Goal: Task Accomplishment & Management: Manage account settings

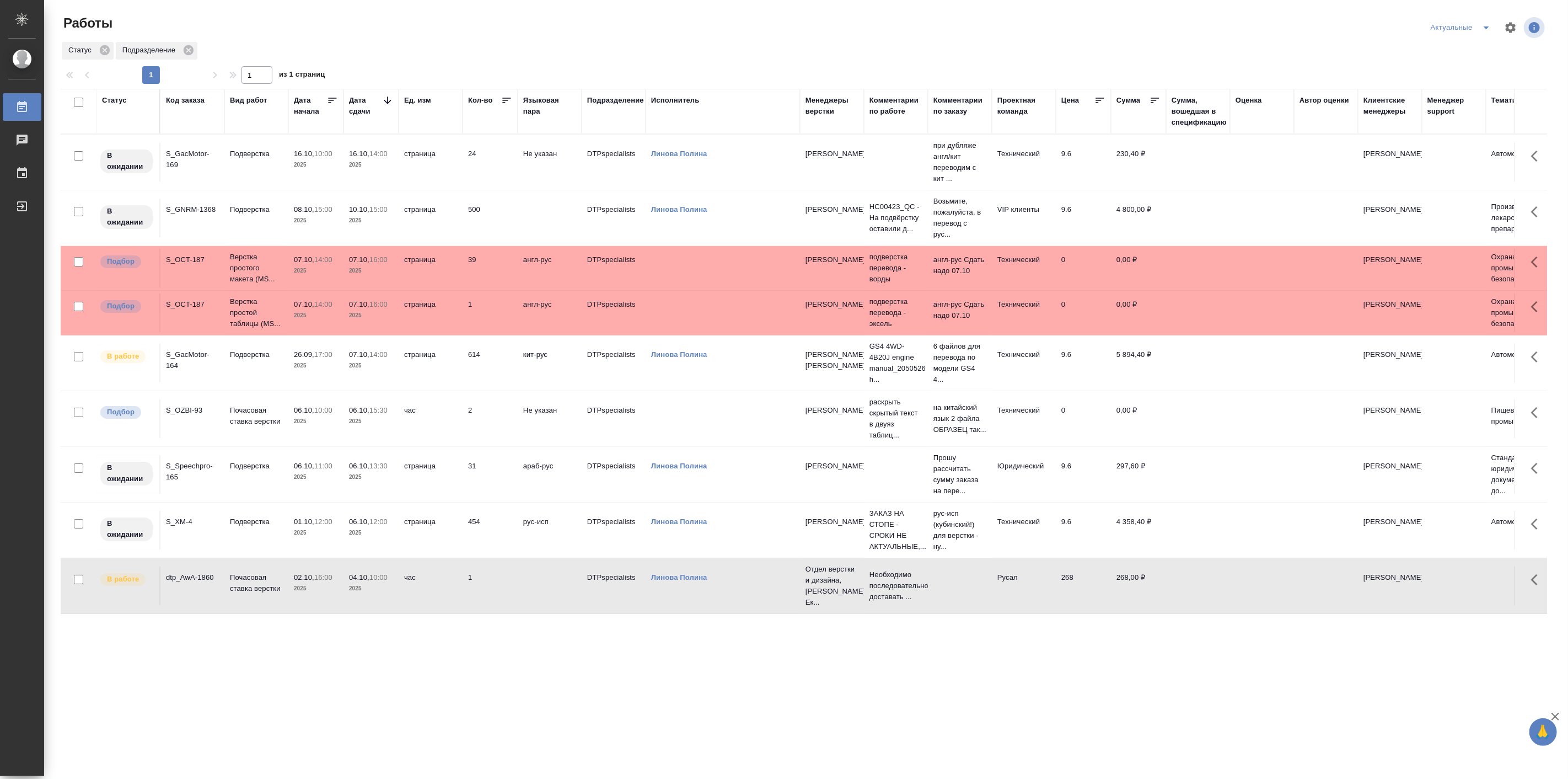
click at [346, 538] on td "06.10, 12:00 2025" at bounding box center [371, 530] width 55 height 38
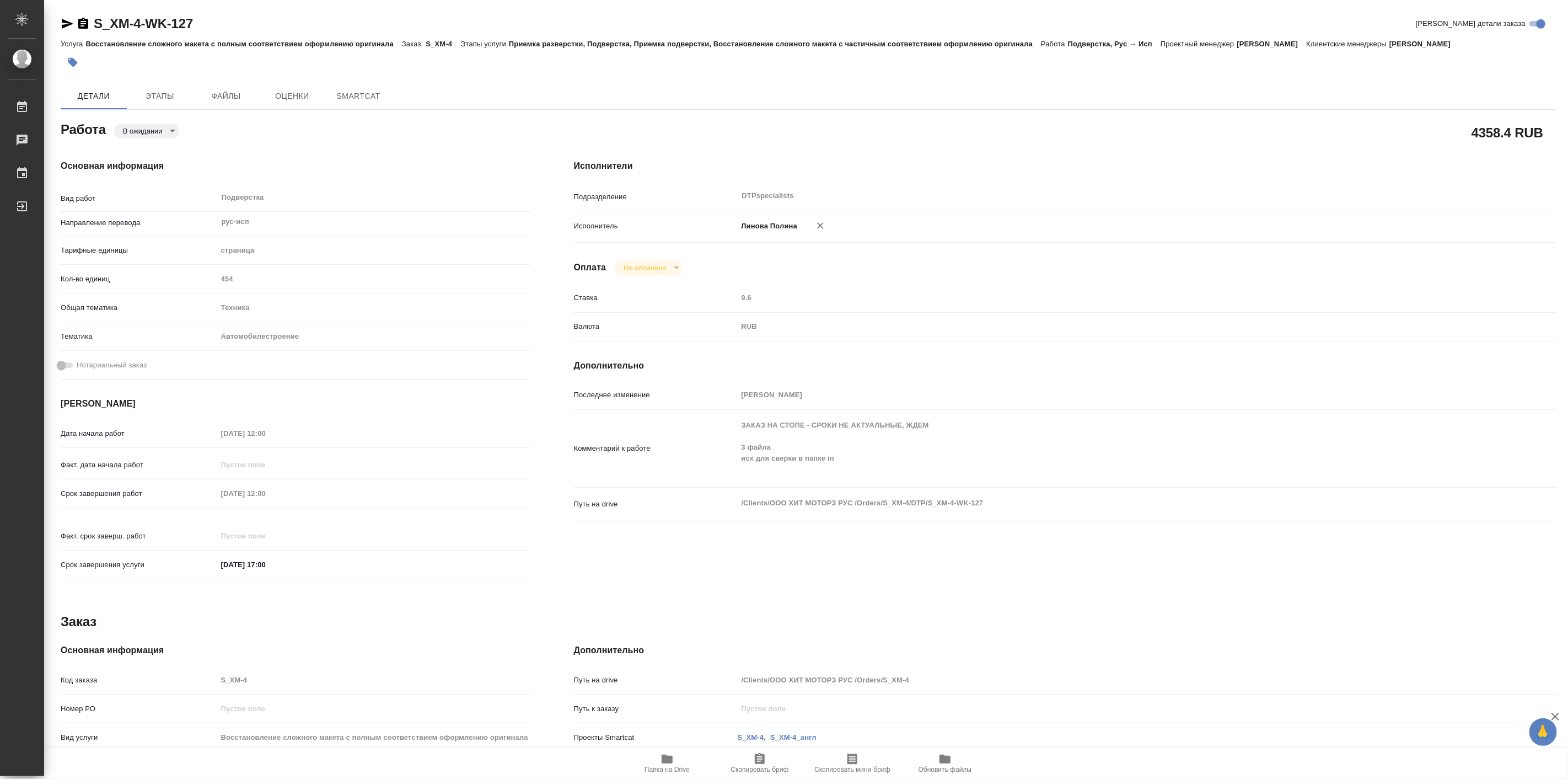
type textarea "x"
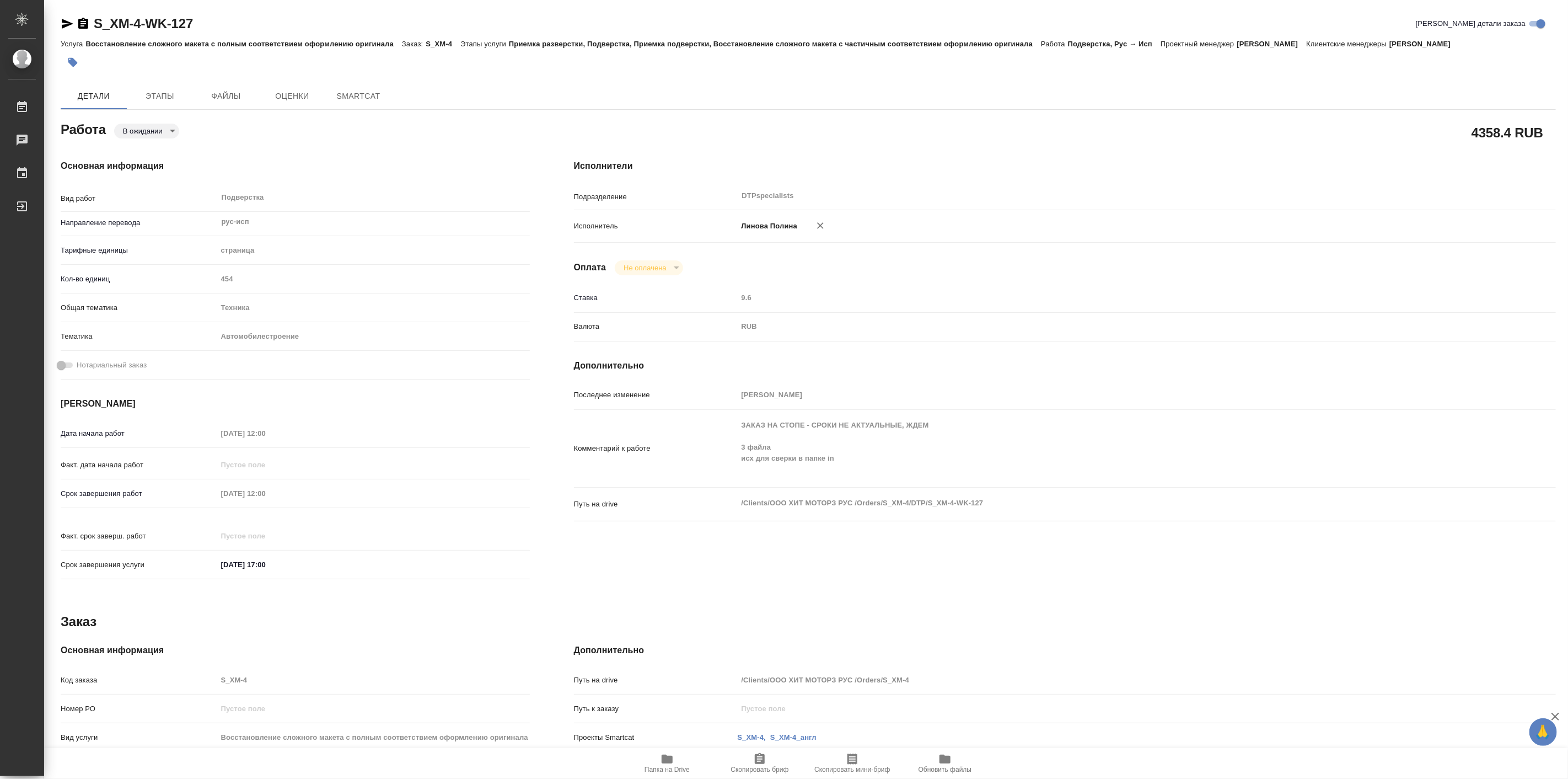
type textarea "x"
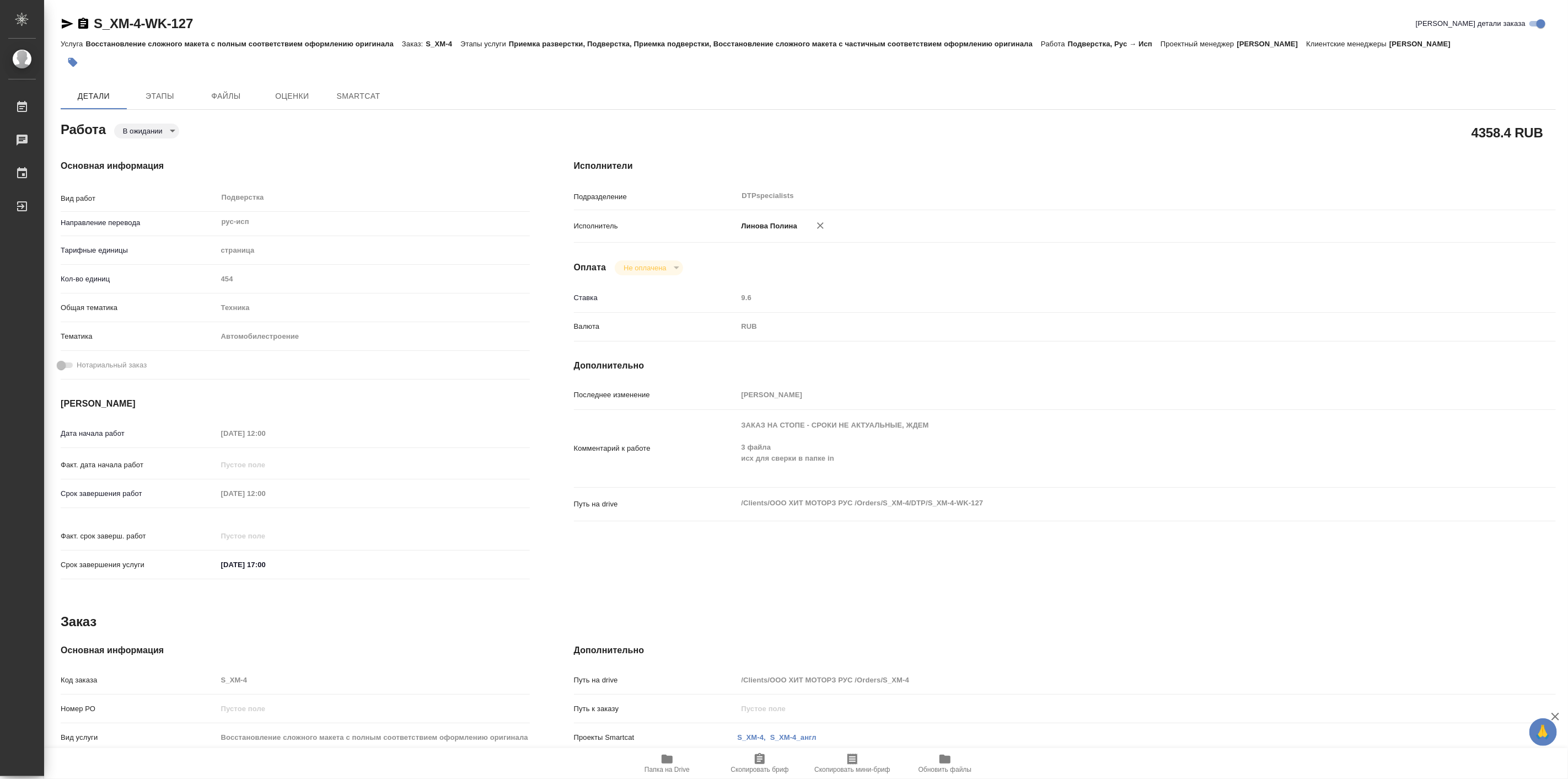
type textarea "x"
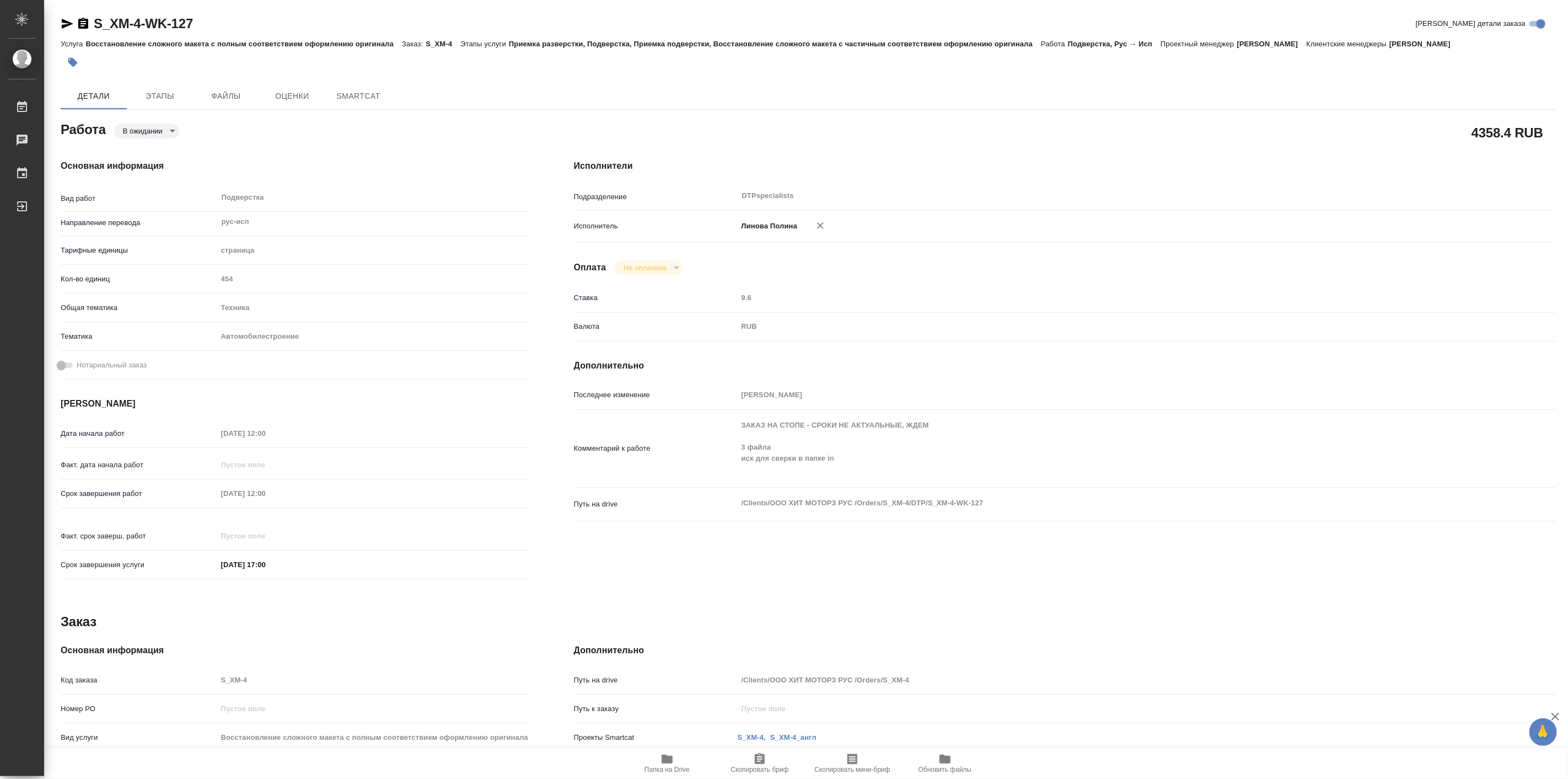
type textarea "x"
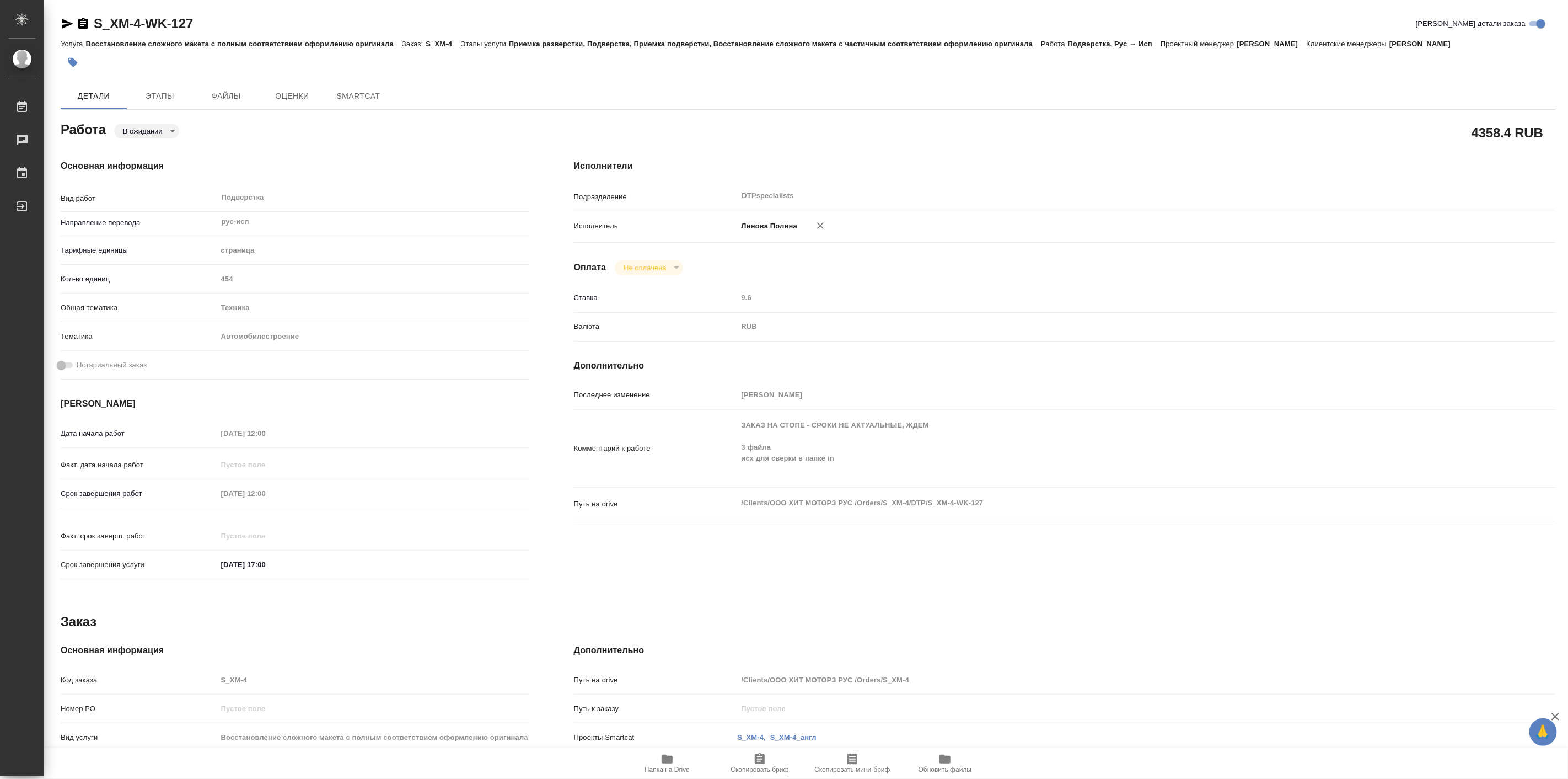
type textarea "x"
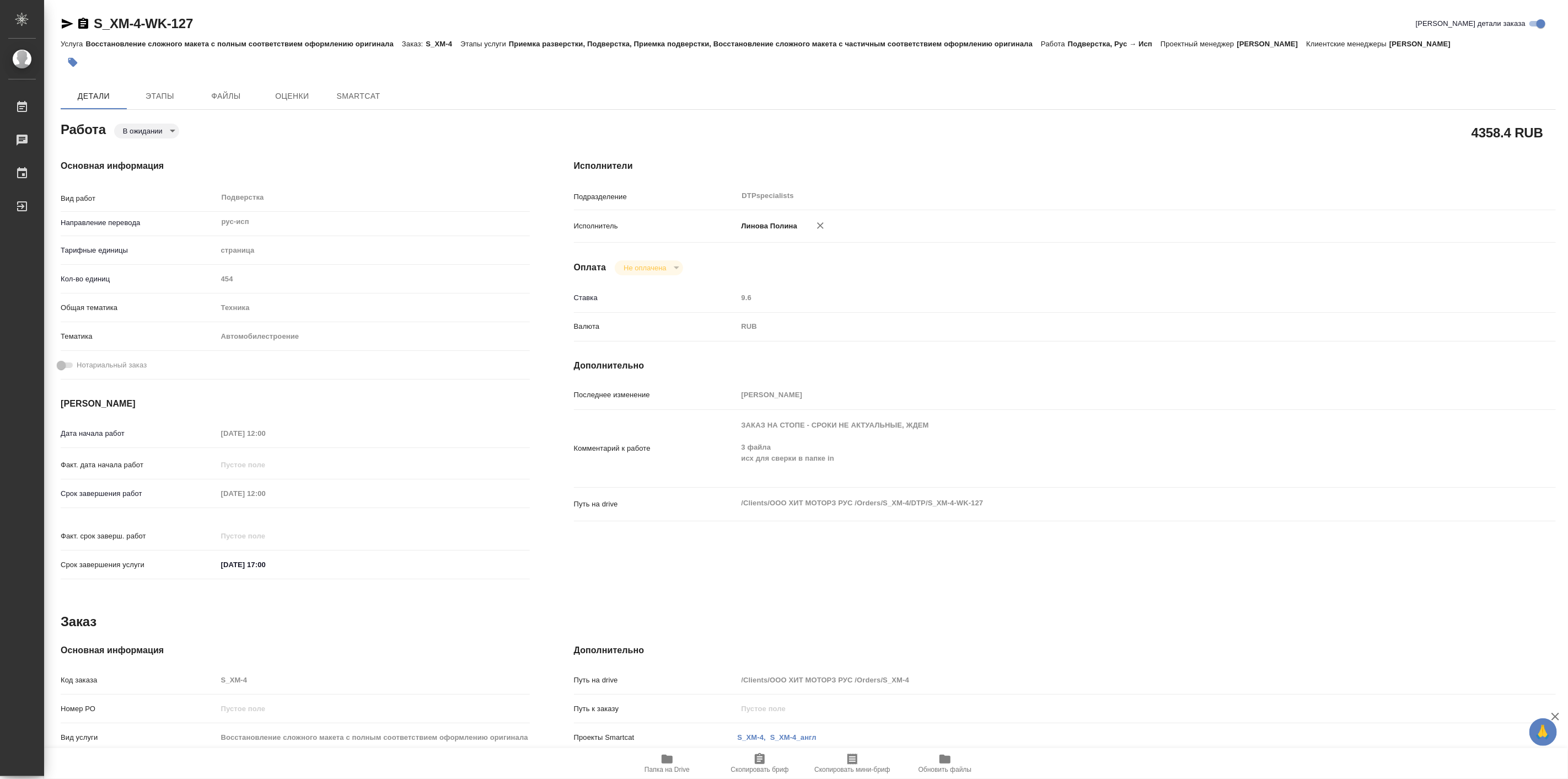
type textarea "x"
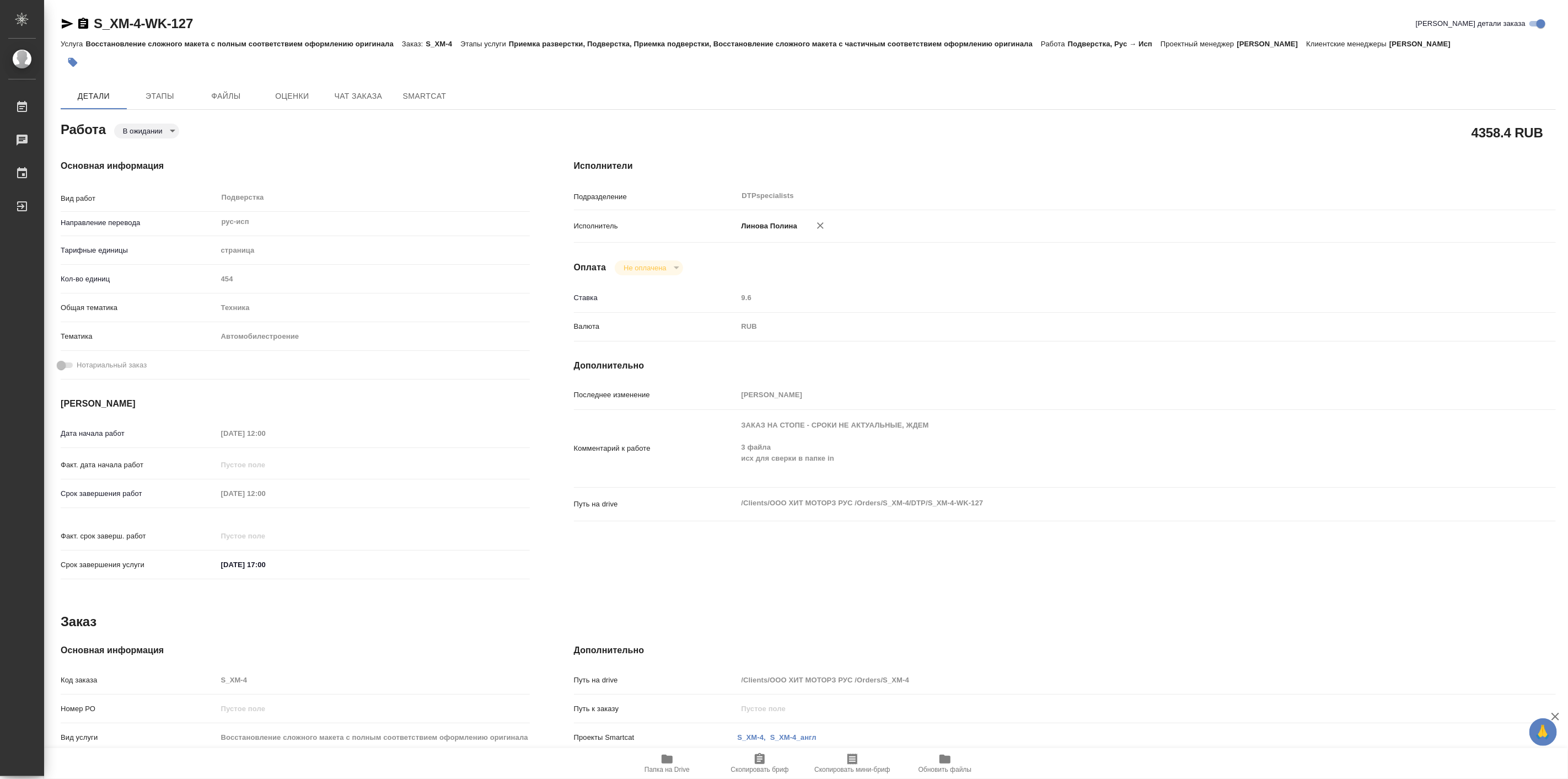
click at [65, 20] on icon "button" at bounding box center [67, 24] width 12 height 10
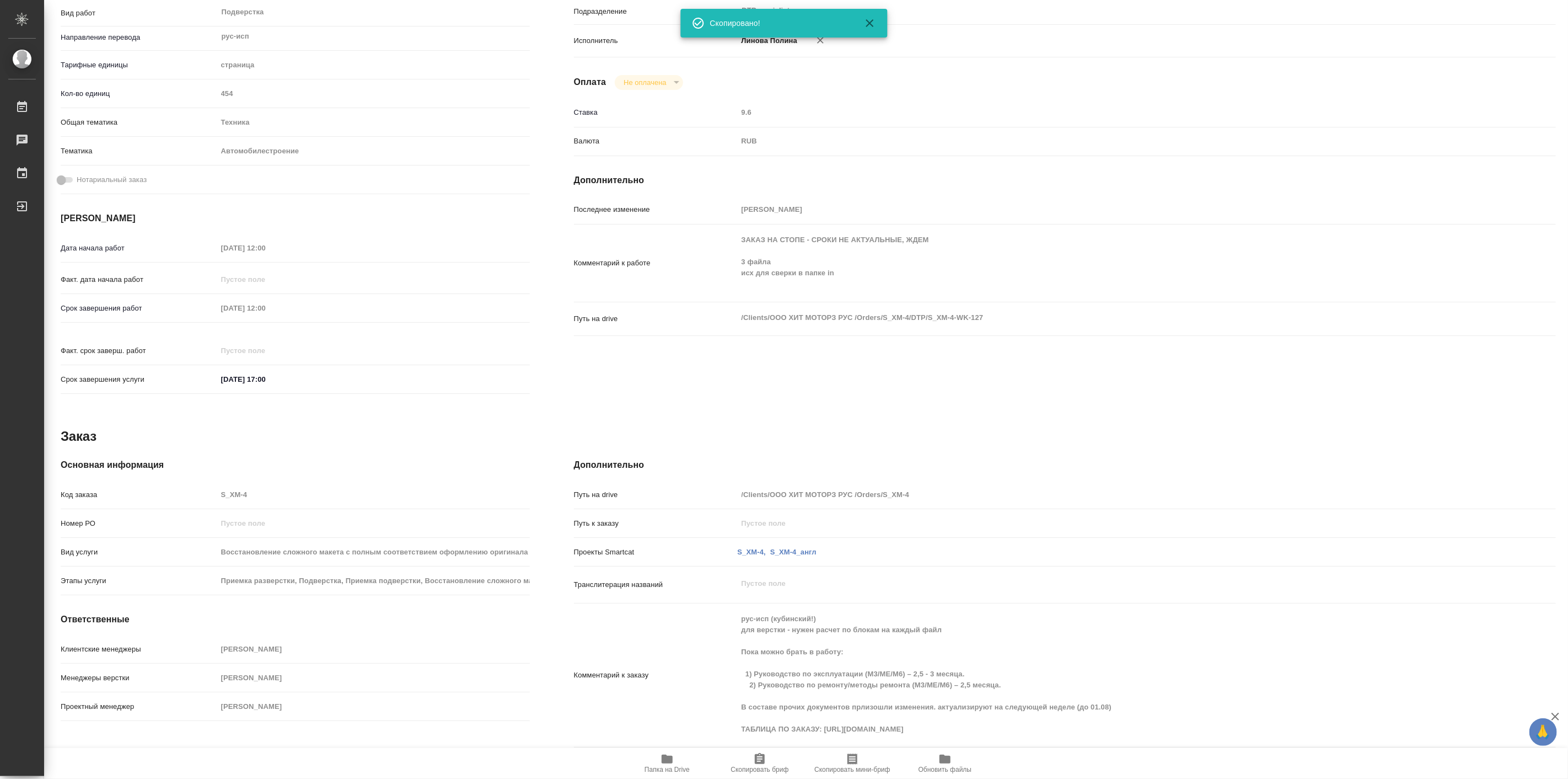
type textarea "x"
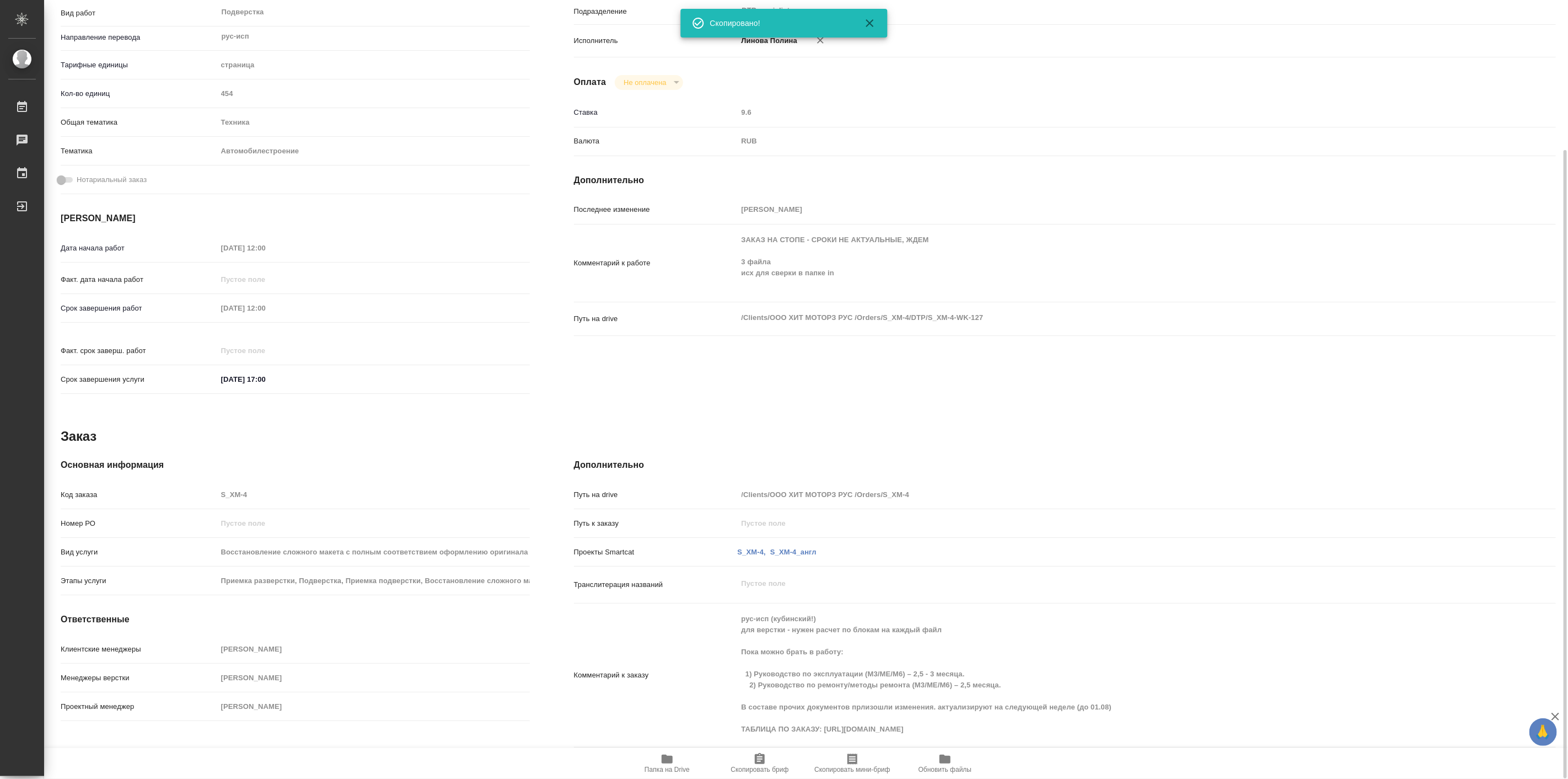
scroll to position [0, 0]
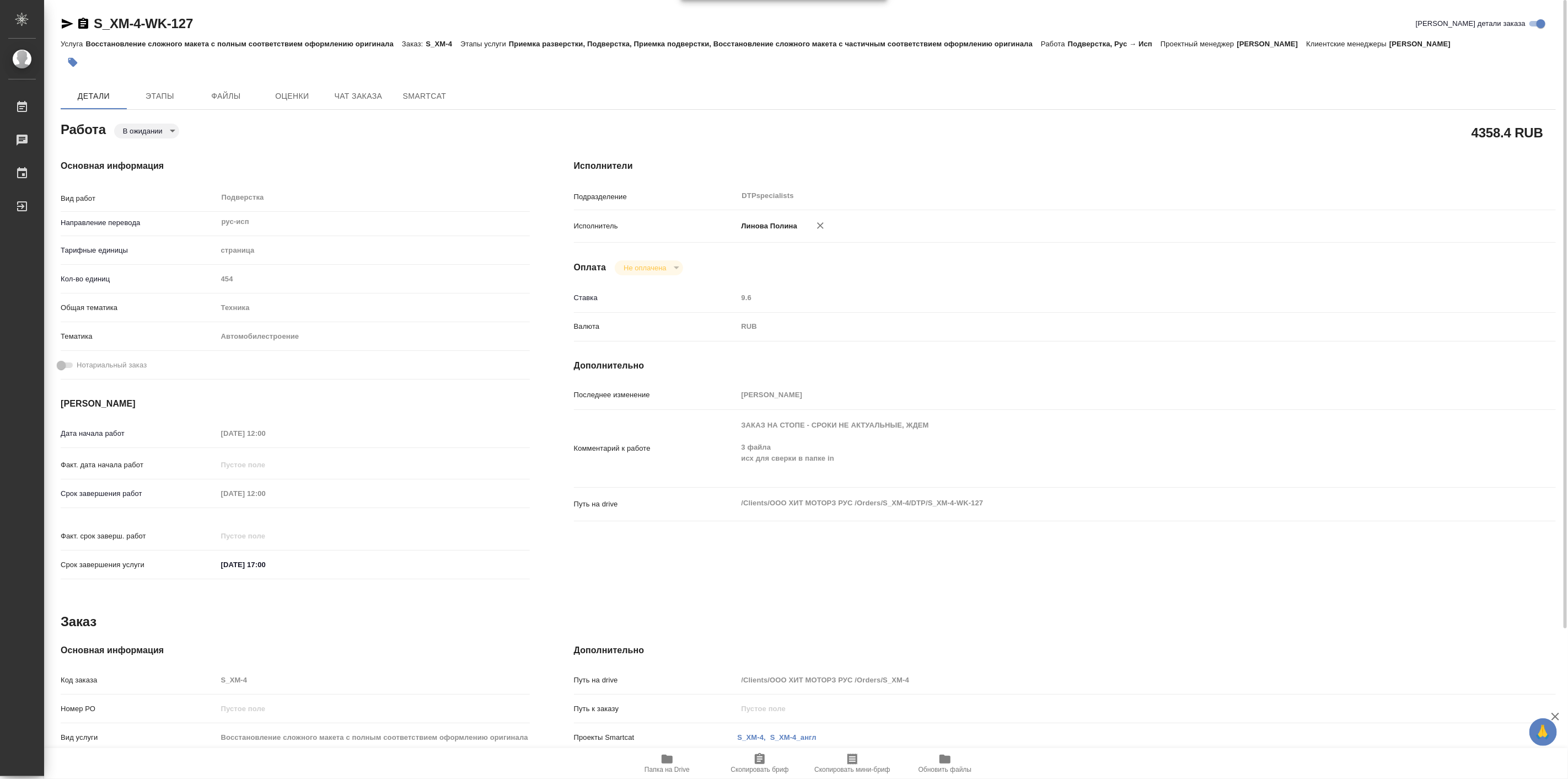
type textarea "x"
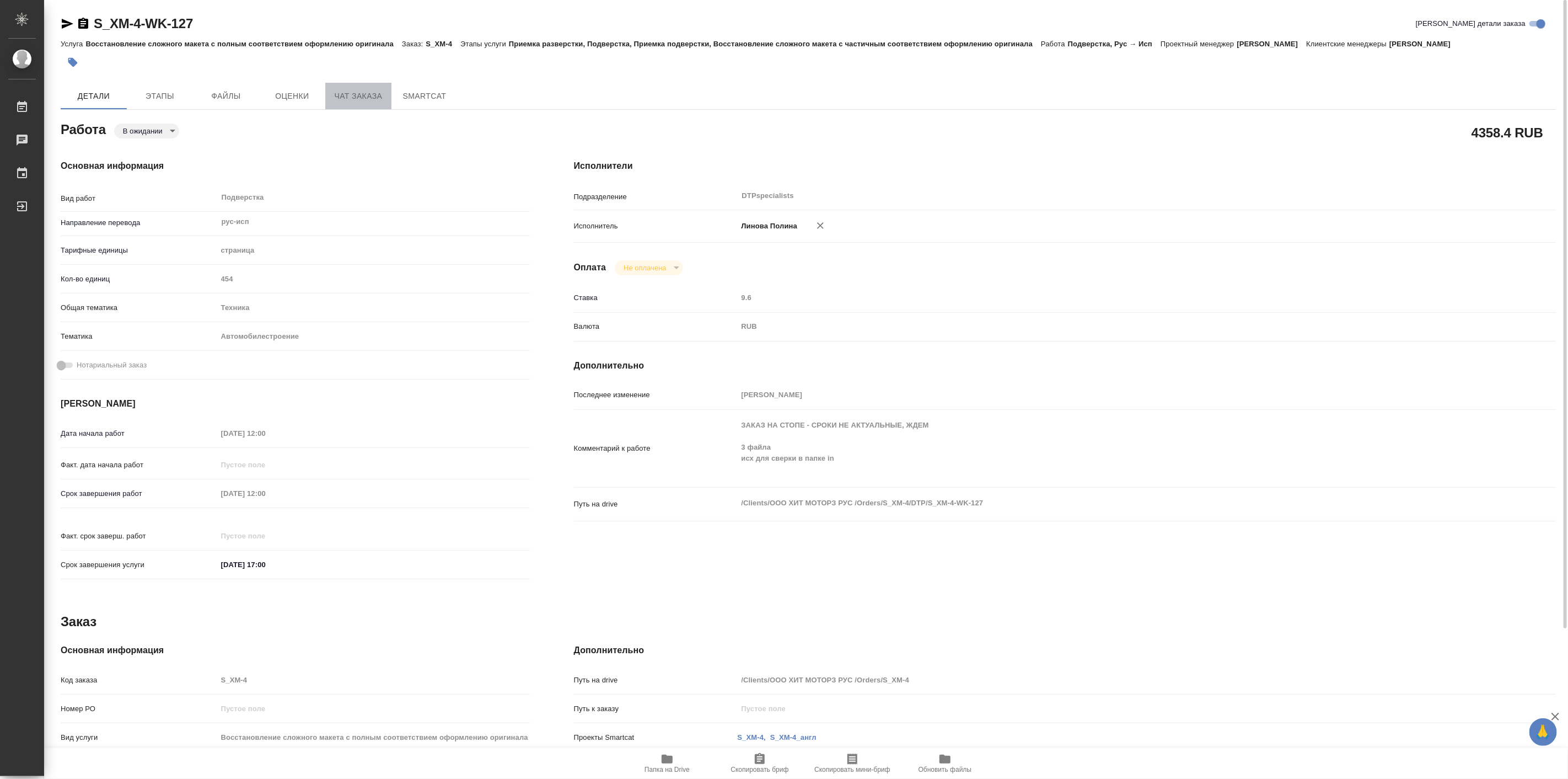
click at [348, 99] on span "Чат заказа" at bounding box center [358, 96] width 53 height 14
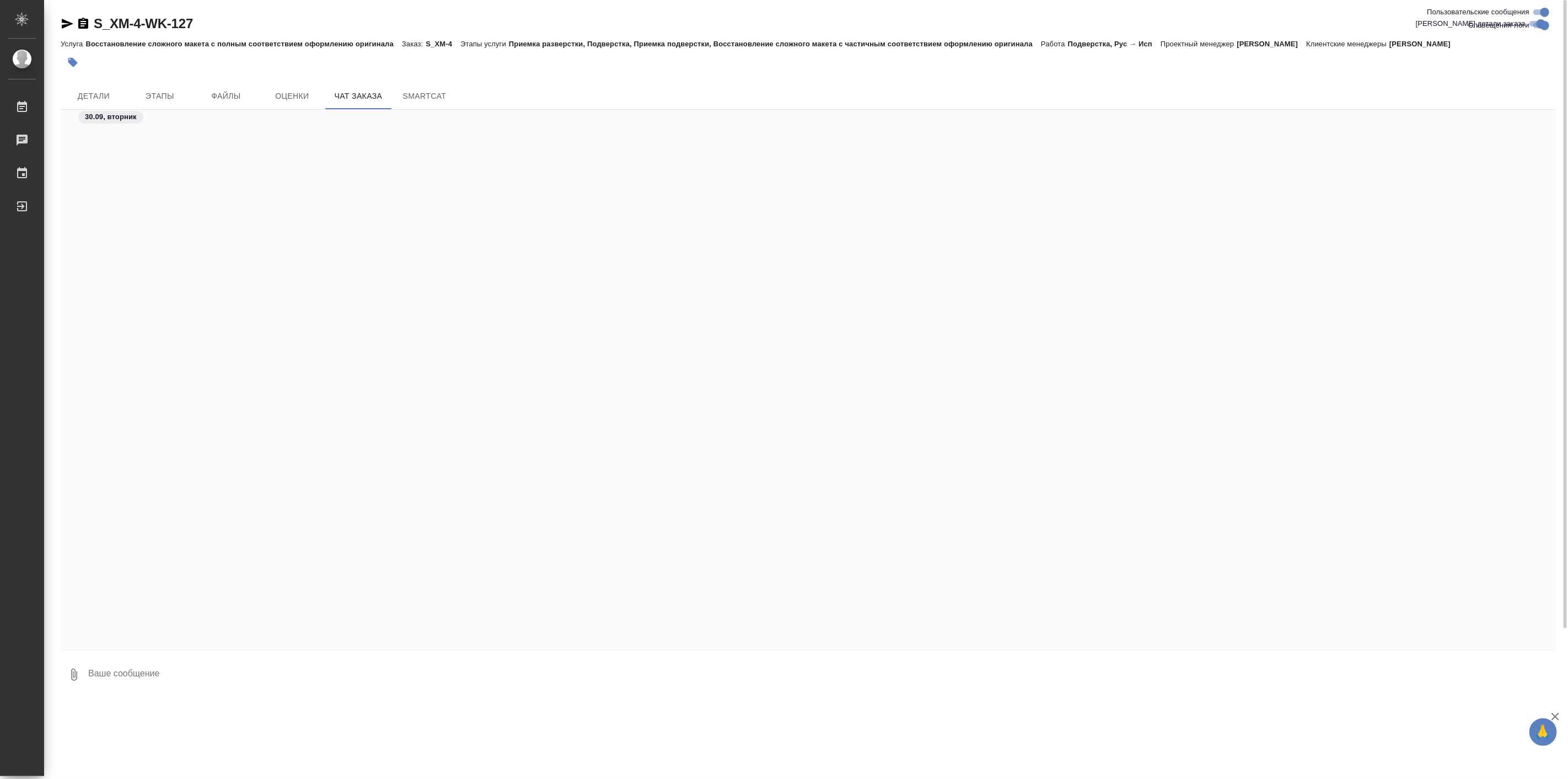
scroll to position [92342, 0]
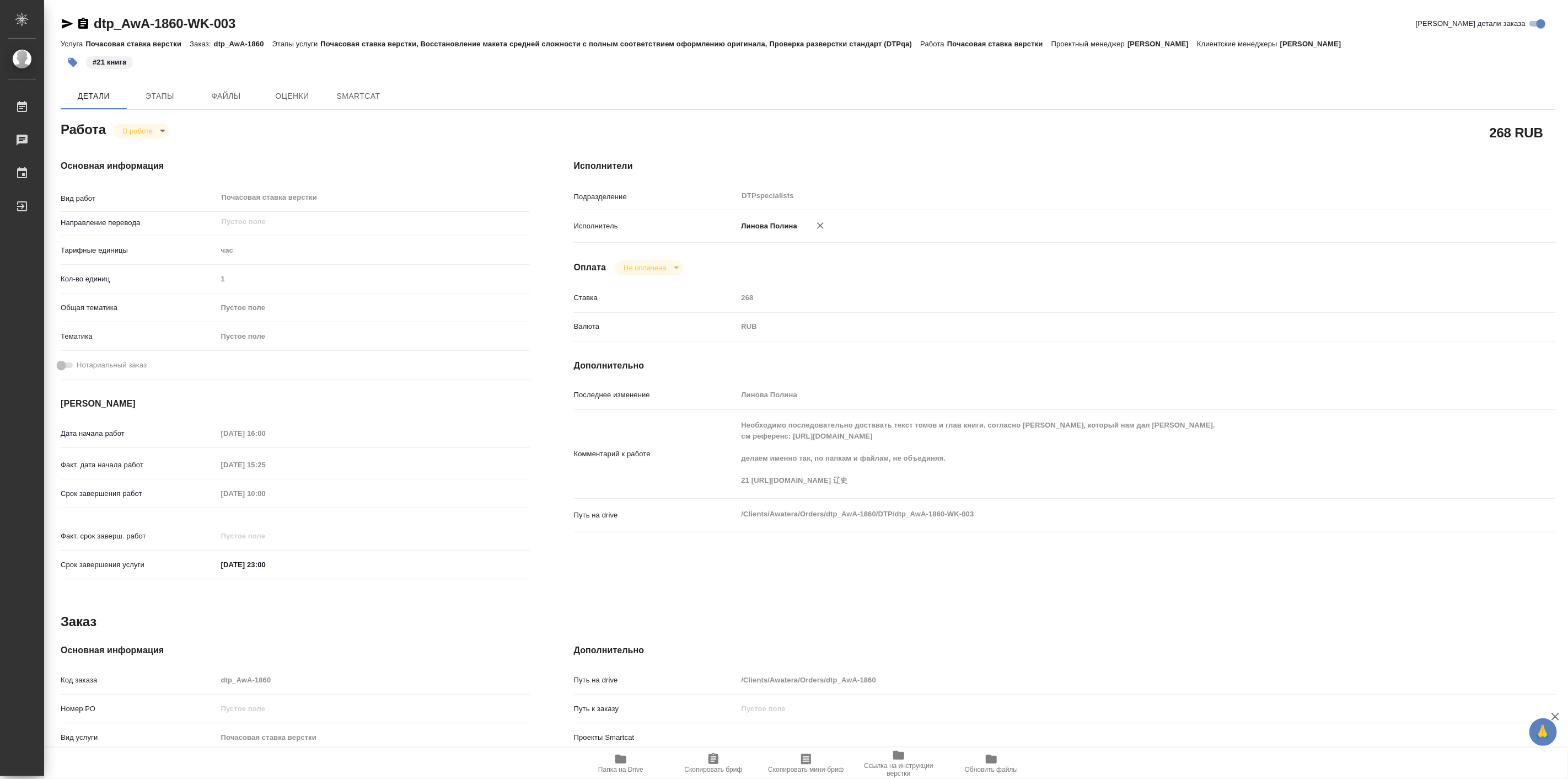
type textarea "x"
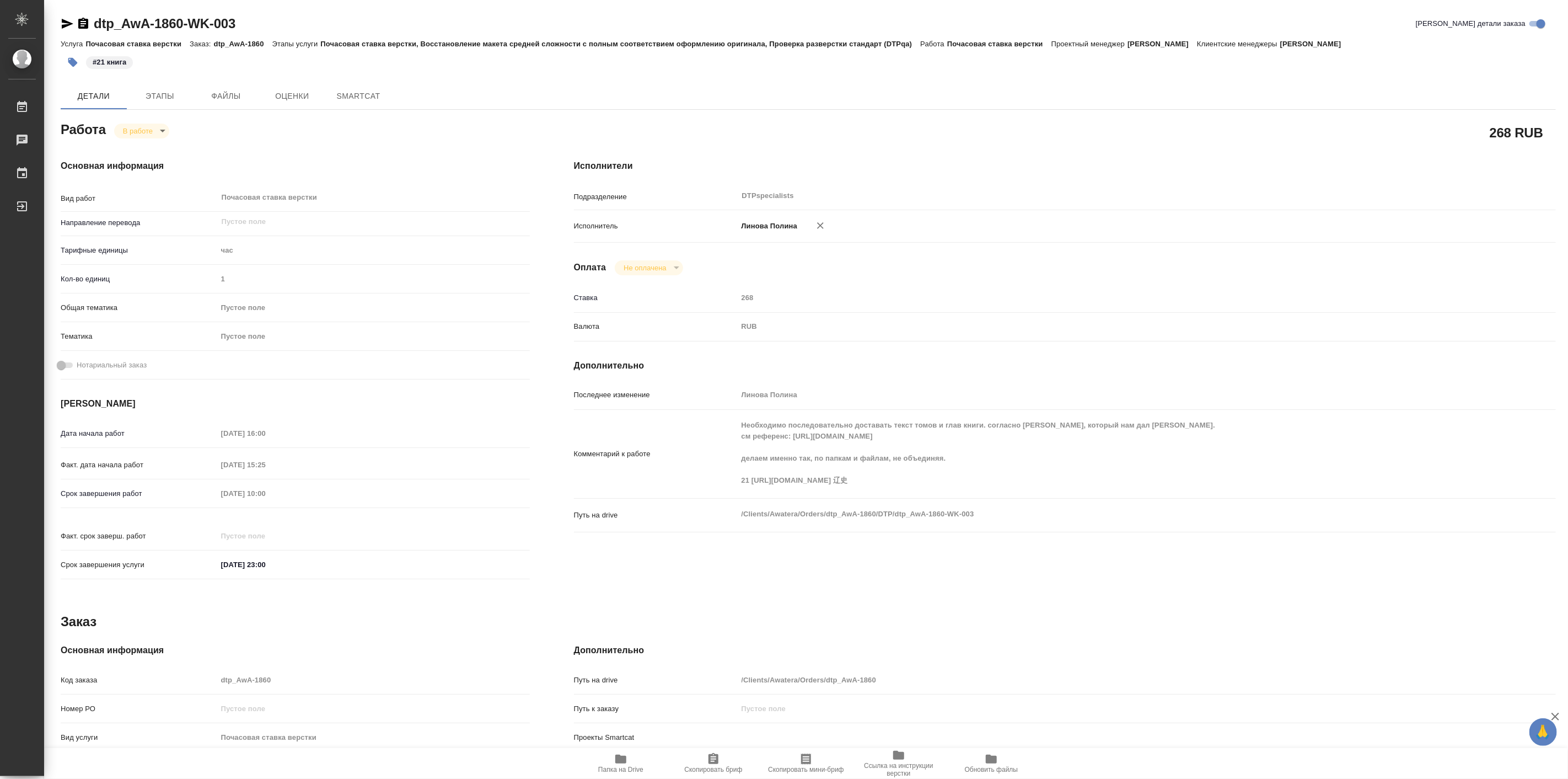
type textarea "x"
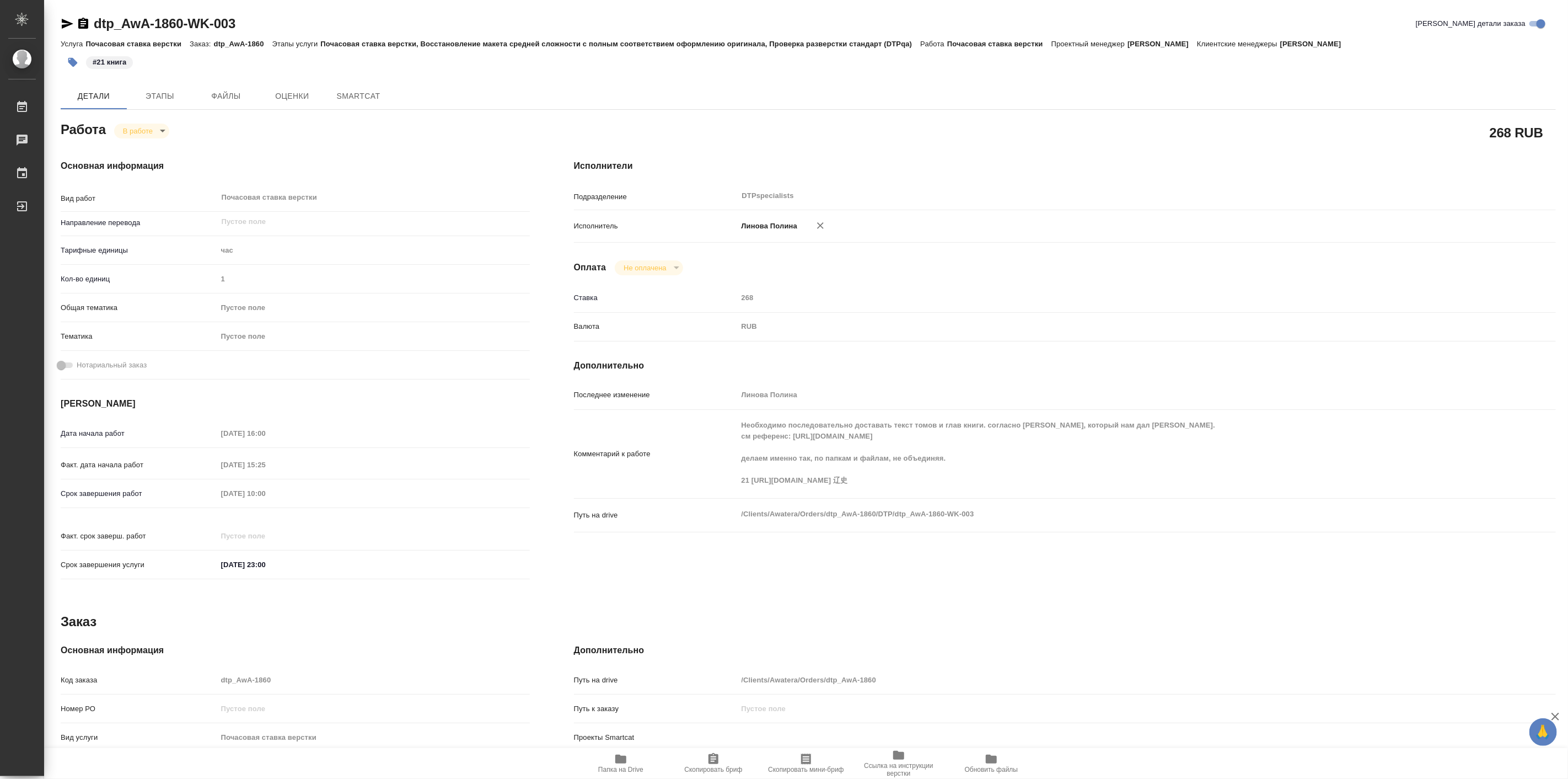
type textarea "x"
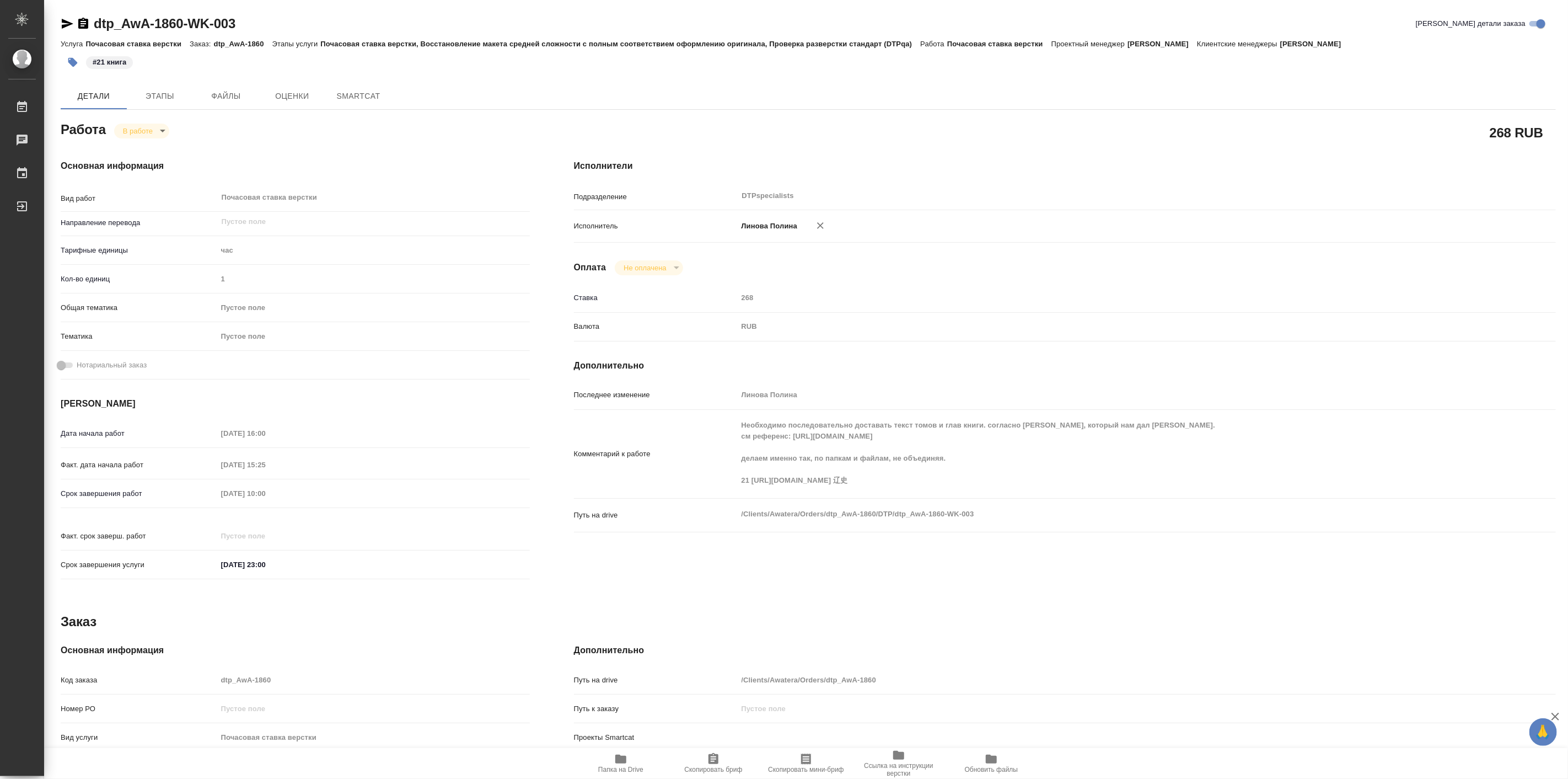
type textarea "x"
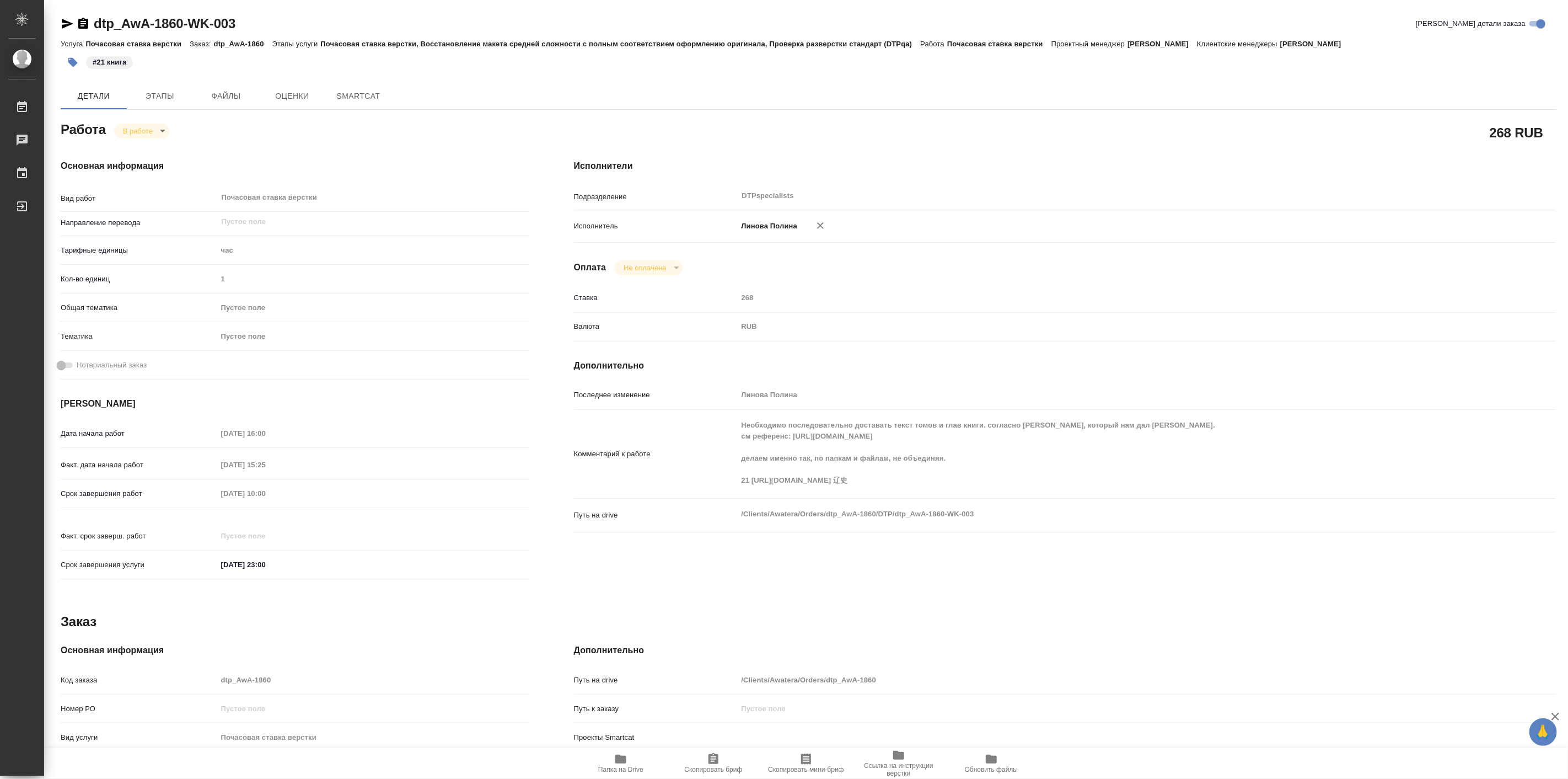
type textarea "x"
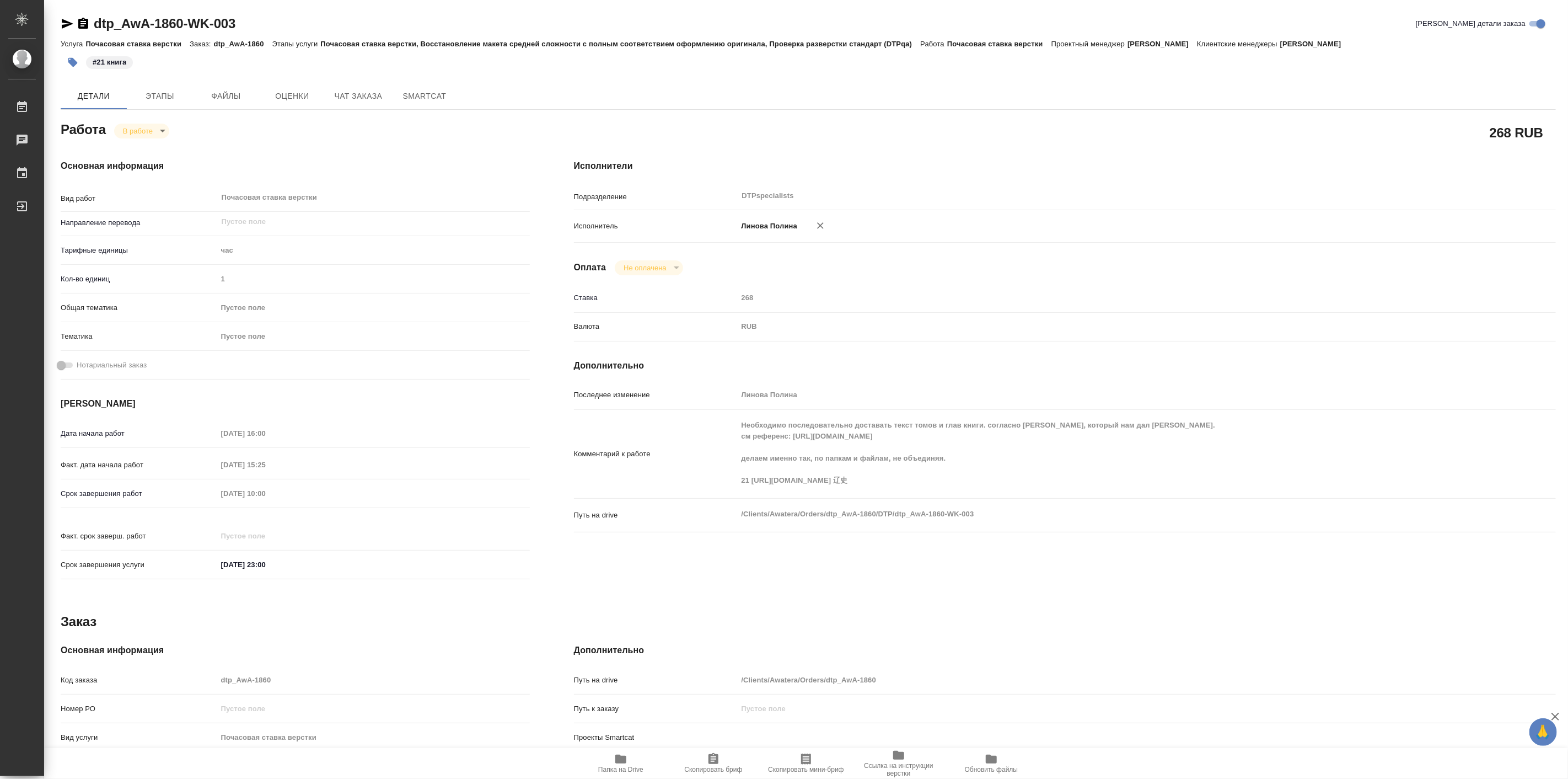
type textarea "x"
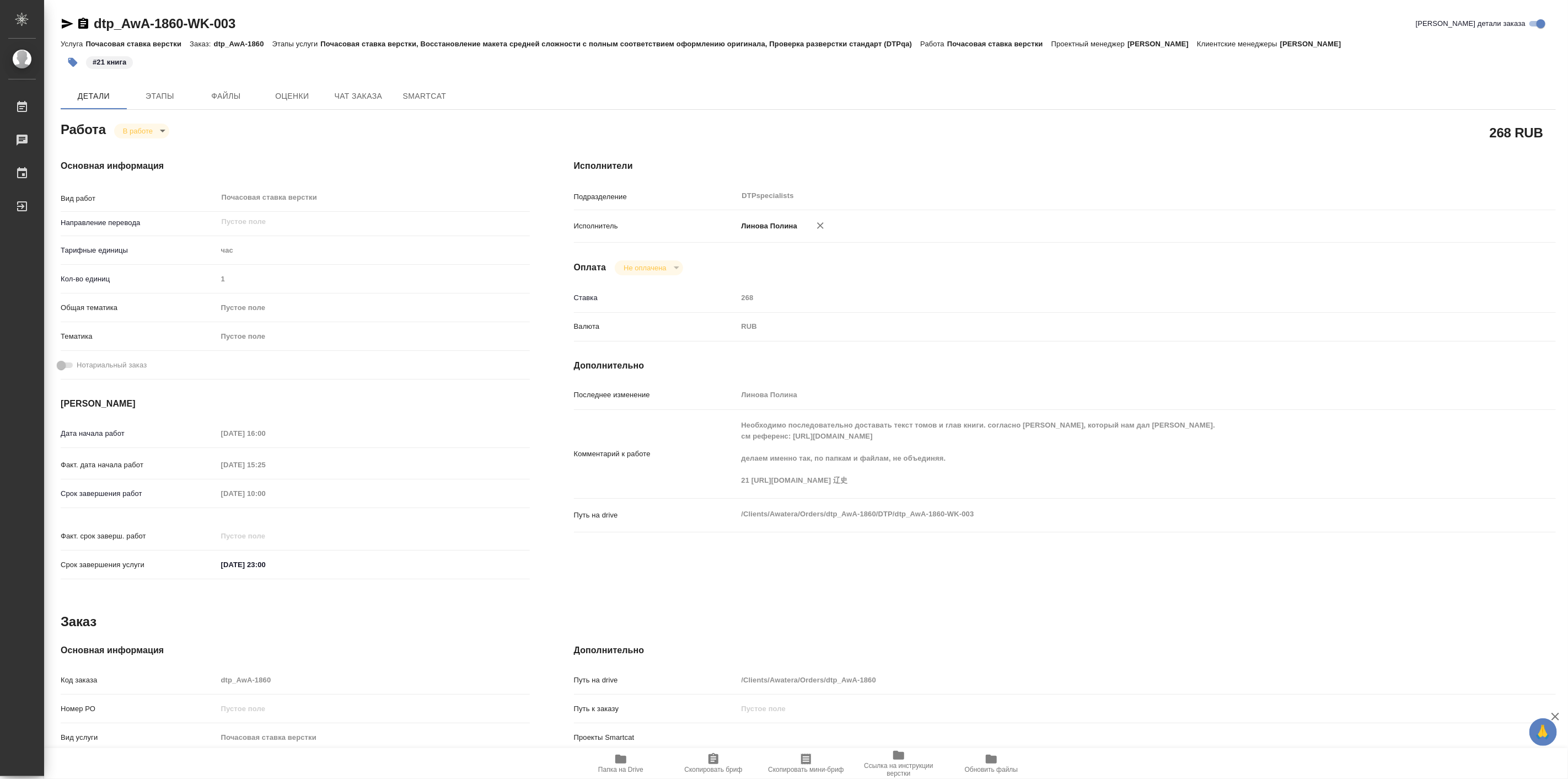
type textarea "x"
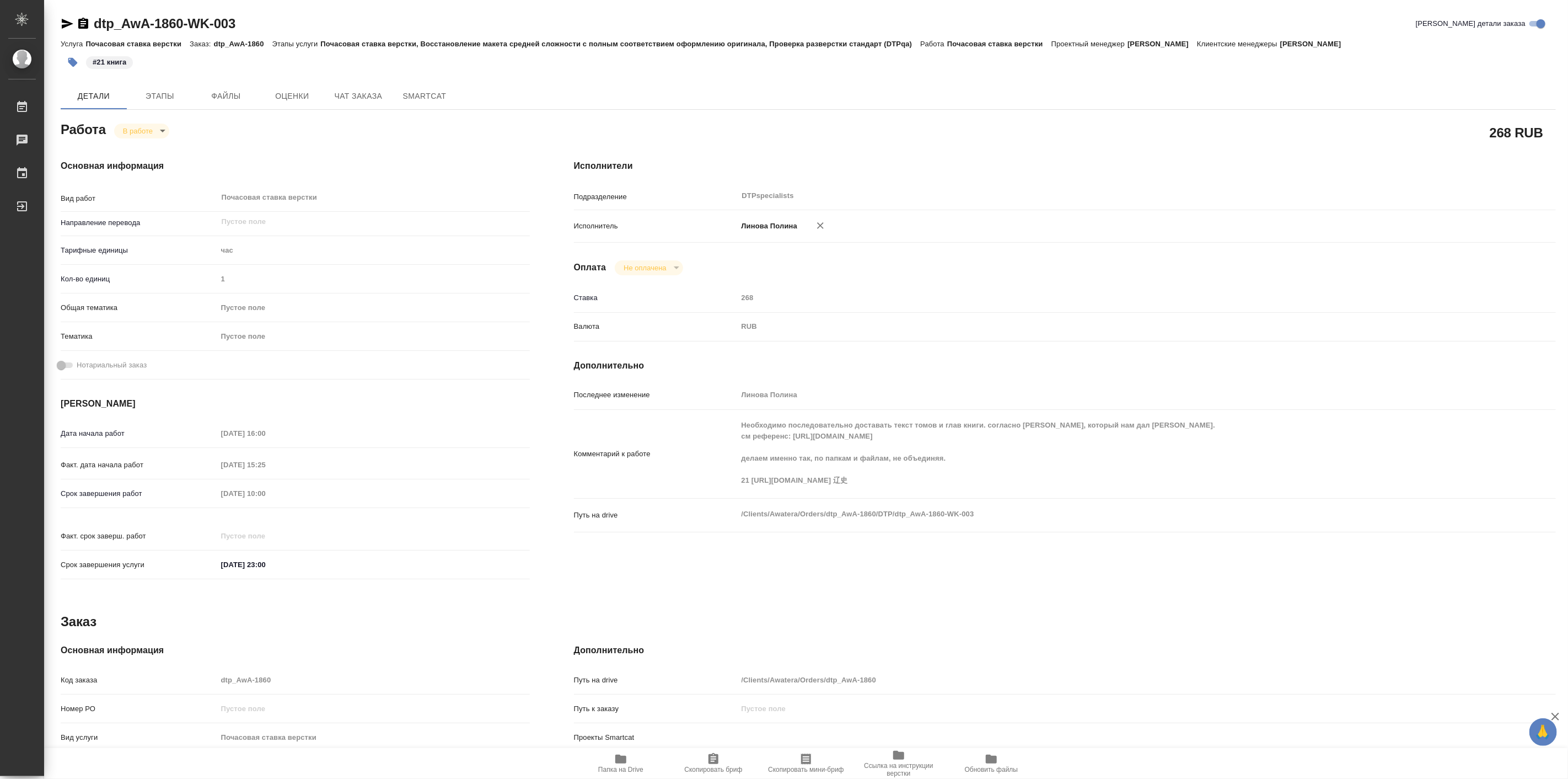
type textarea "x"
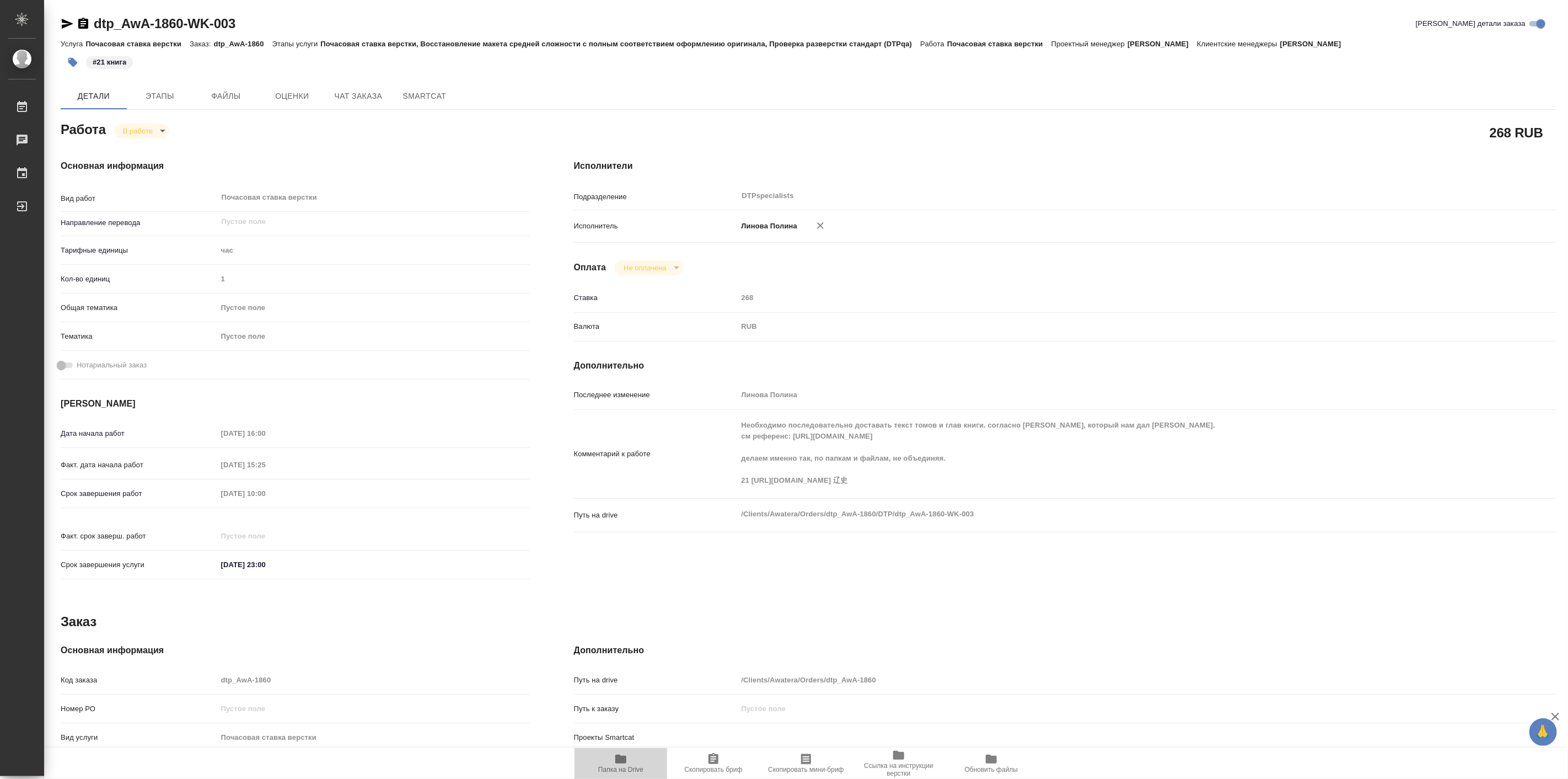
click at [617, 760] on icon "button" at bounding box center [621, 759] width 11 height 9
click at [635, 767] on span "Папка на Drive" at bounding box center [621, 769] width 45 height 8
click at [160, 100] on span "Этапы" at bounding box center [159, 96] width 53 height 14
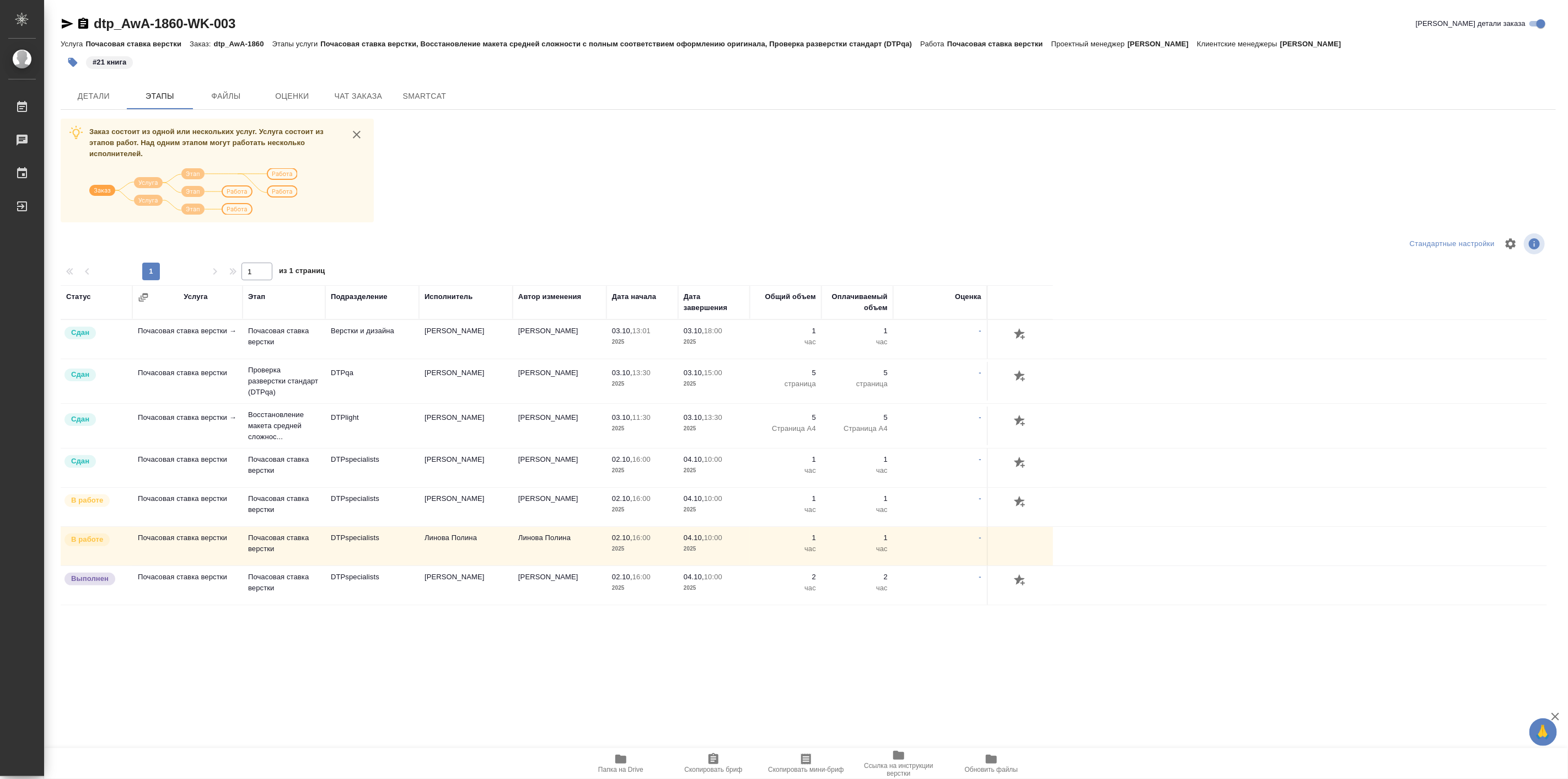
drag, startPoint x: 160, startPoint y: 100, endPoint x: 693, endPoint y: 146, distance: 535.0
click at [693, 146] on div "Заказ состоит из одной или нескольких услуг. Услуга состоит из этапов работ. На…" at bounding box center [808, 478] width 1495 height 718
click at [553, 682] on div "Статус Услуга Этап Подразделение Исполнитель Автор изменения Дата начала Дата з…" at bounding box center [804, 561] width 1486 height 552
drag, startPoint x: 442, startPoint y: 418, endPoint x: 437, endPoint y: 252, distance: 166.1
click at [437, 252] on div at bounding box center [310, 244] width 499 height 26
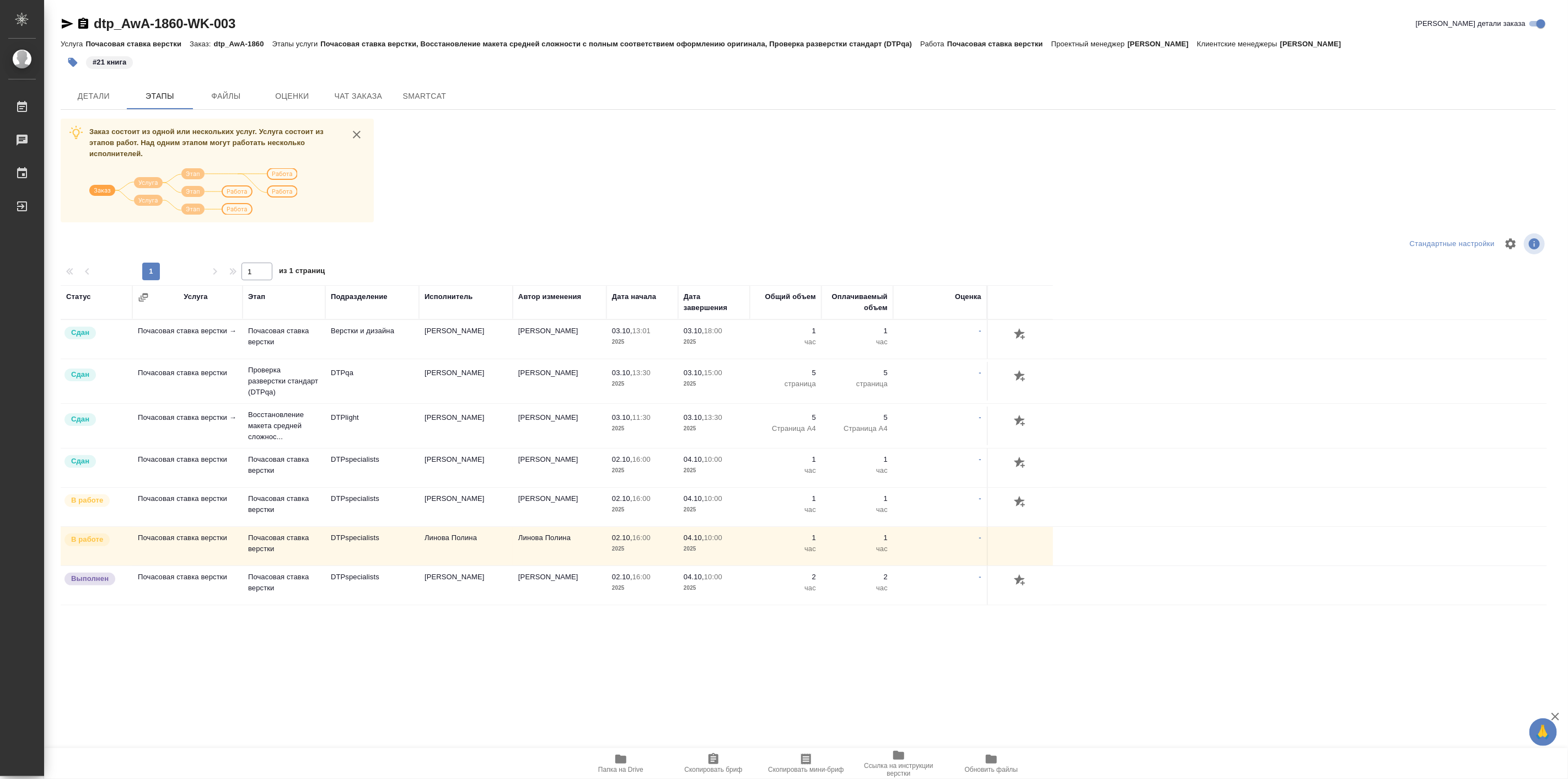
click at [425, 189] on div "Заказ состоит из одной или нескольких услуг. Услуга состоит из этапов работ. На…" at bounding box center [808, 478] width 1495 height 718
drag, startPoint x: 425, startPoint y: 189, endPoint x: 431, endPoint y: 146, distance: 43.4
click at [431, 146] on div "Заказ состоит из одной или нескольких услуг. Услуга состоит из этапов работ. На…" at bounding box center [808, 478] width 1495 height 718
click at [626, 758] on icon "button" at bounding box center [621, 759] width 13 height 13
click at [455, 629] on div "Статус Услуга Этап Подразделение Исполнитель Автор изменения Дата начала Дата з…" at bounding box center [804, 561] width 1486 height 552
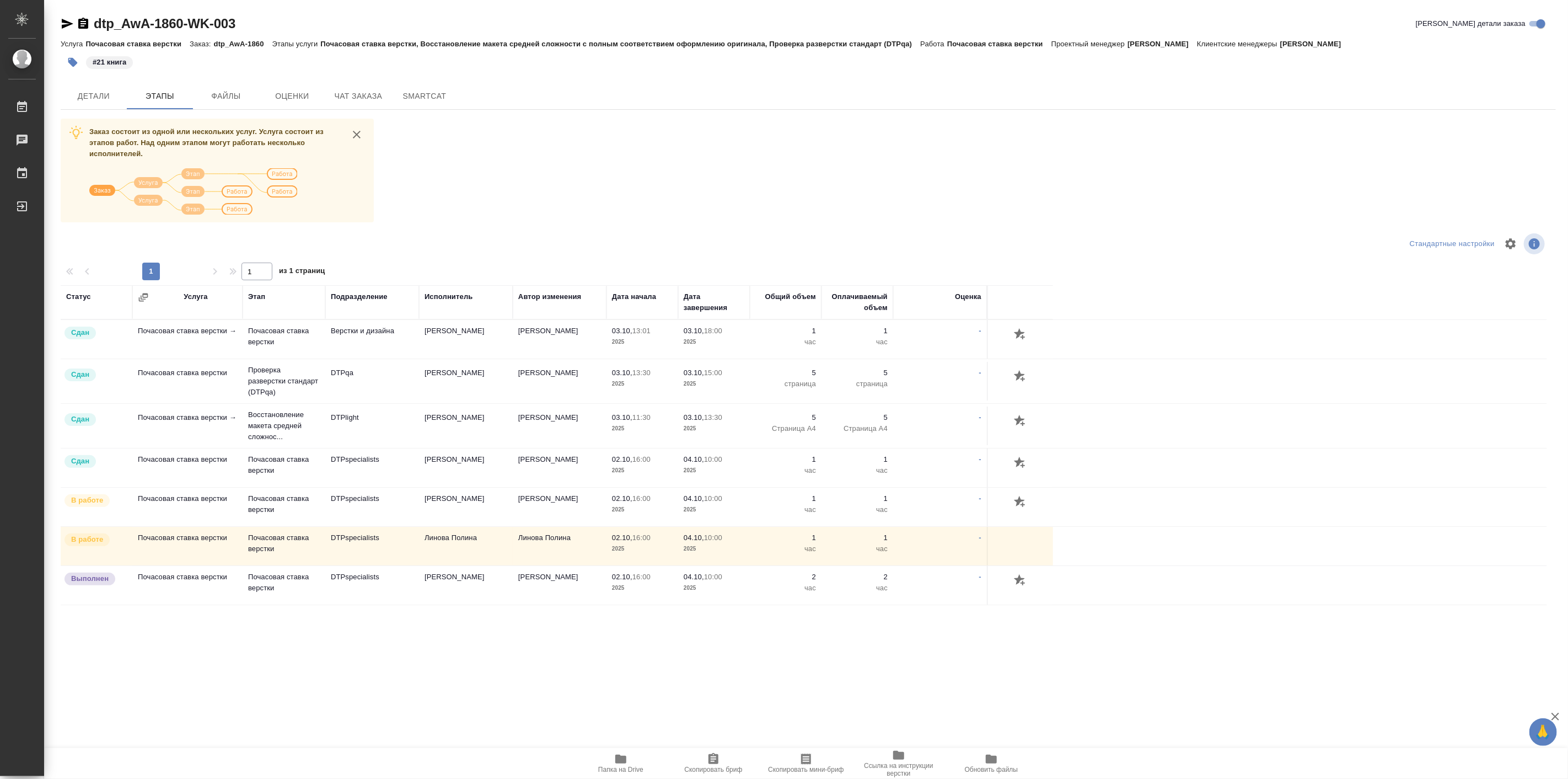
drag, startPoint x: 359, startPoint y: 2, endPoint x: 499, endPoint y: 185, distance: 230.4
click at [499, 185] on div "Заказ состоит из одной или нескольких услуг. Услуга состоит из этапов работ. На…" at bounding box center [808, 478] width 1495 height 718
click at [90, 95] on span "Детали" at bounding box center [94, 96] width 53 height 14
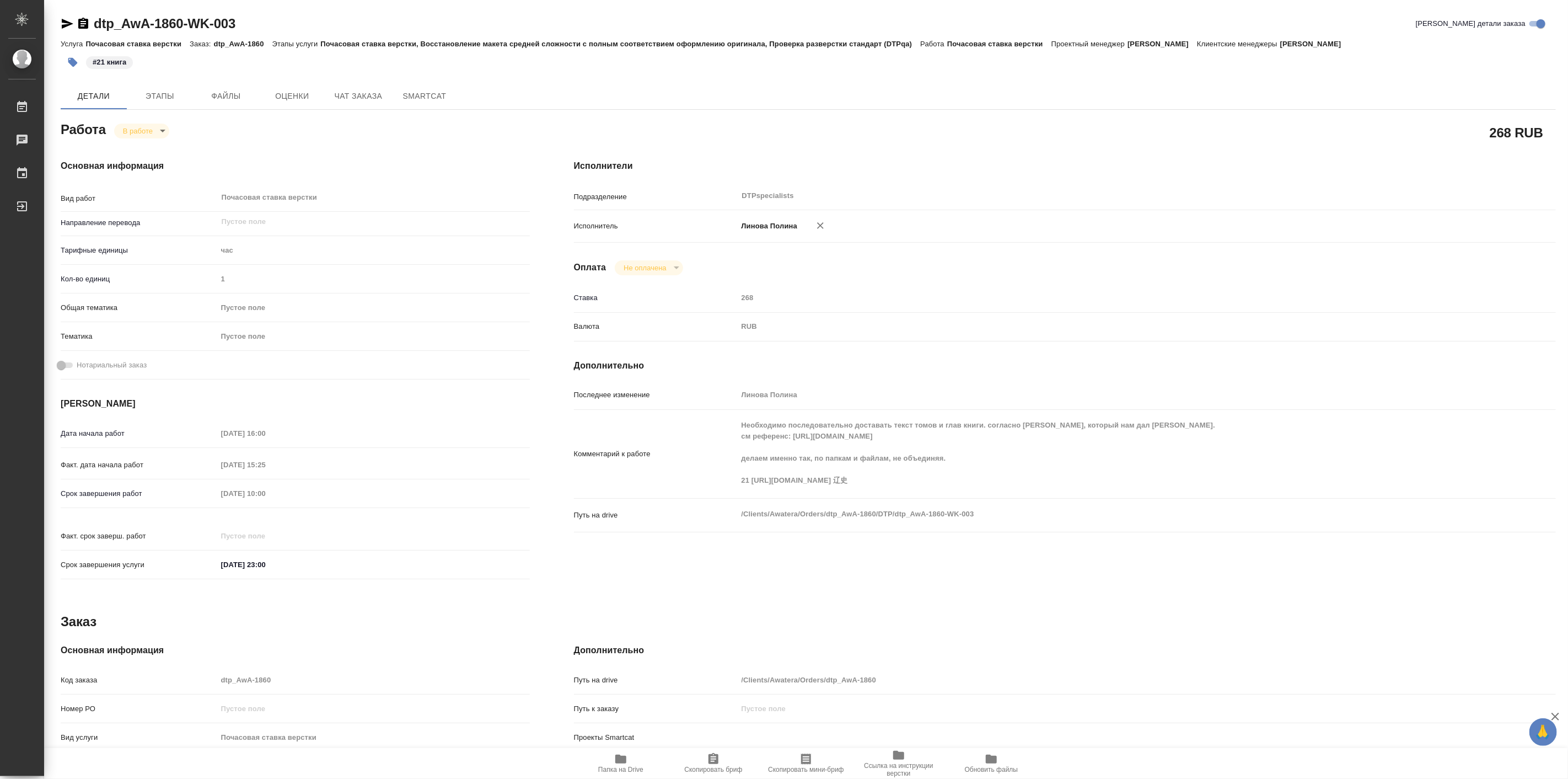
type textarea "x"
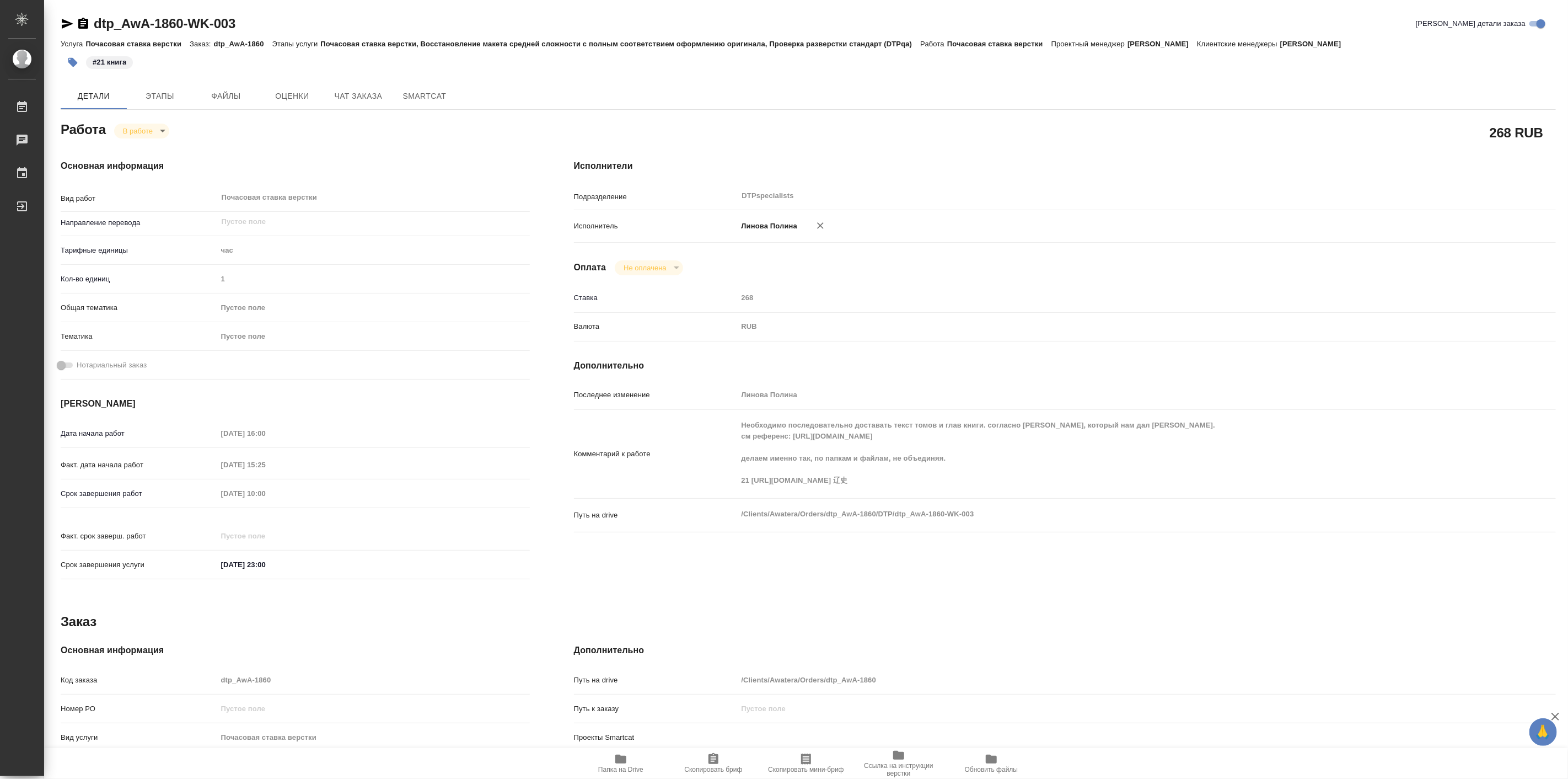
type textarea "x"
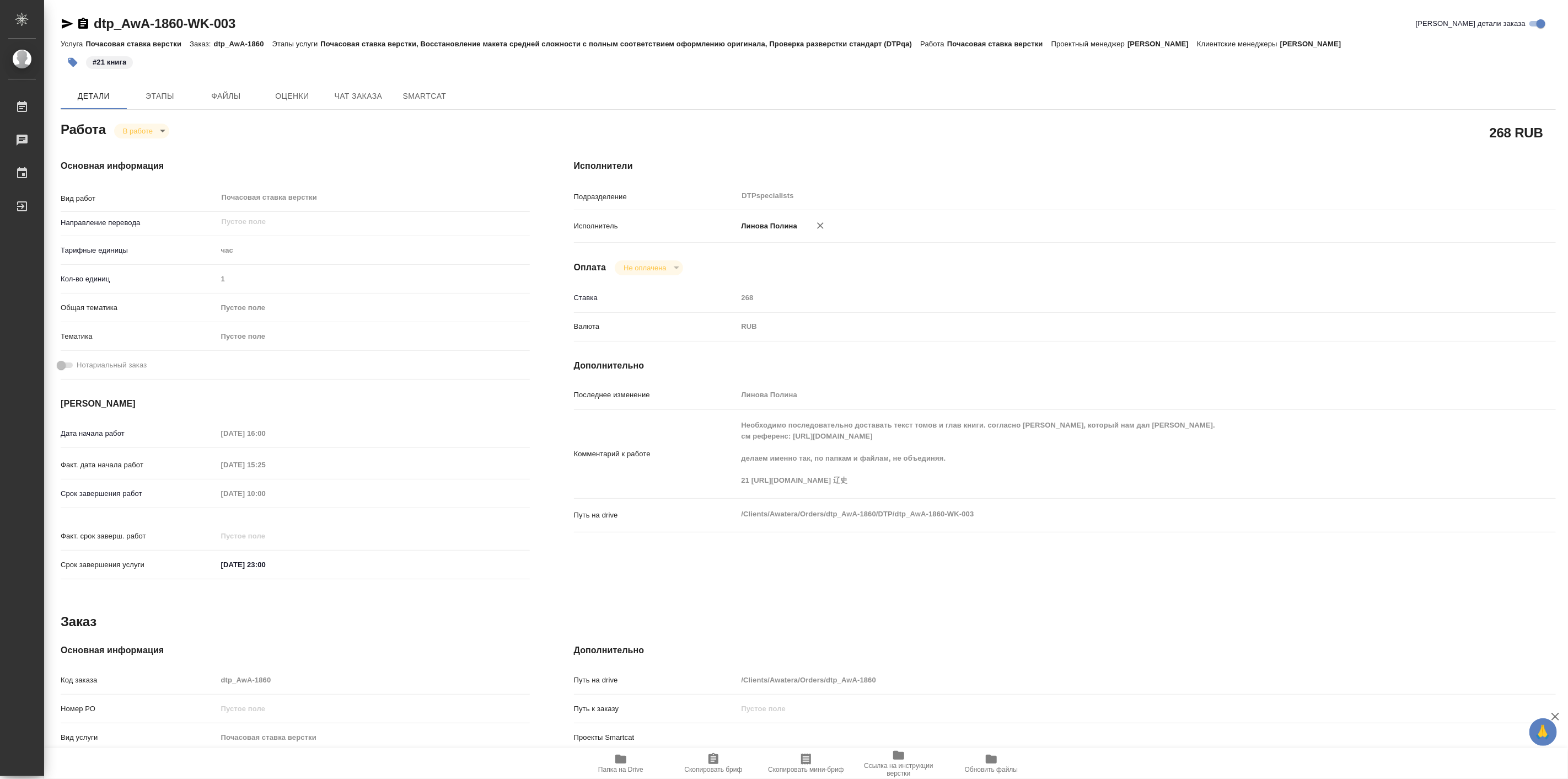
type textarea "x"
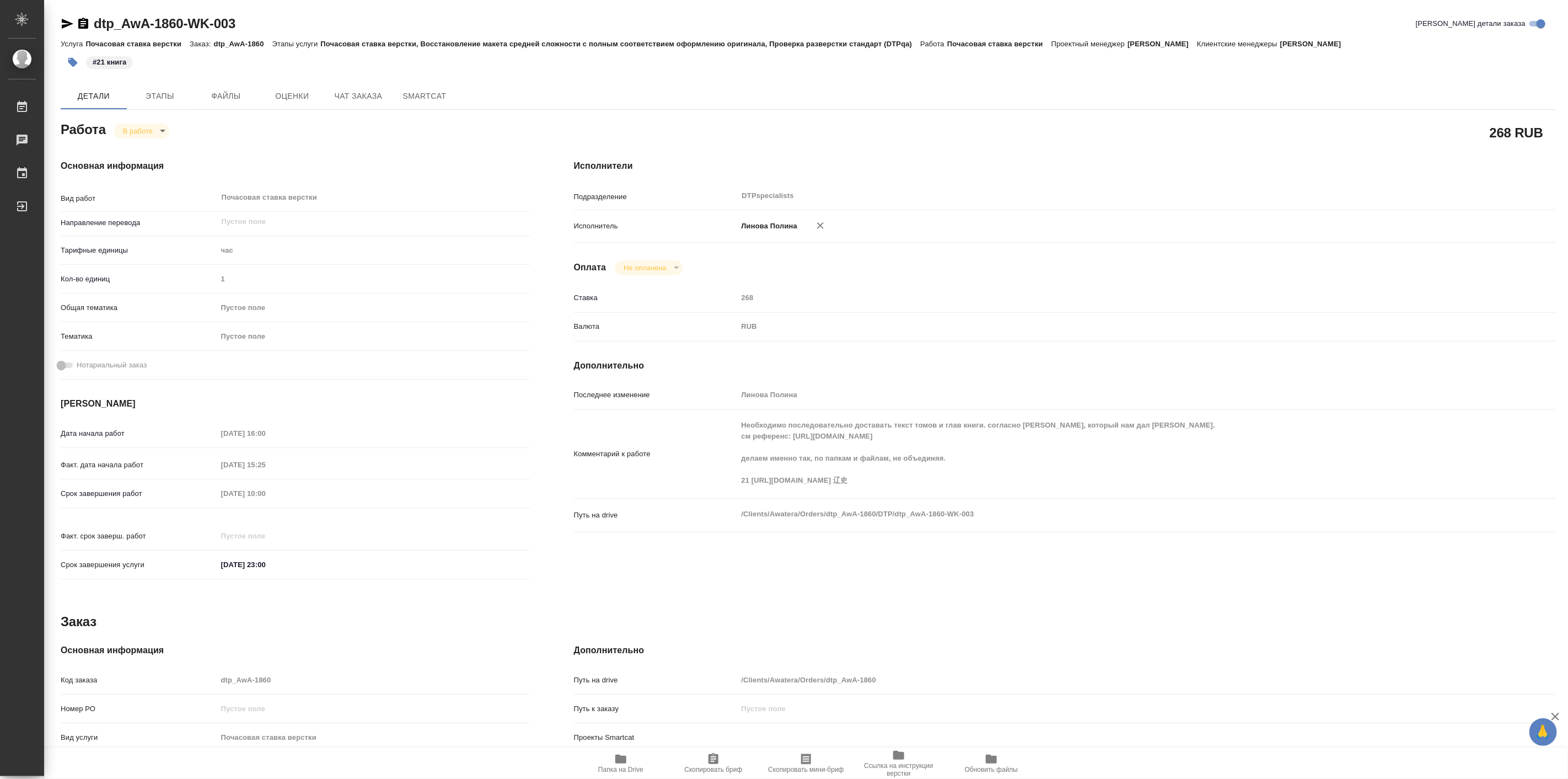
type textarea "x"
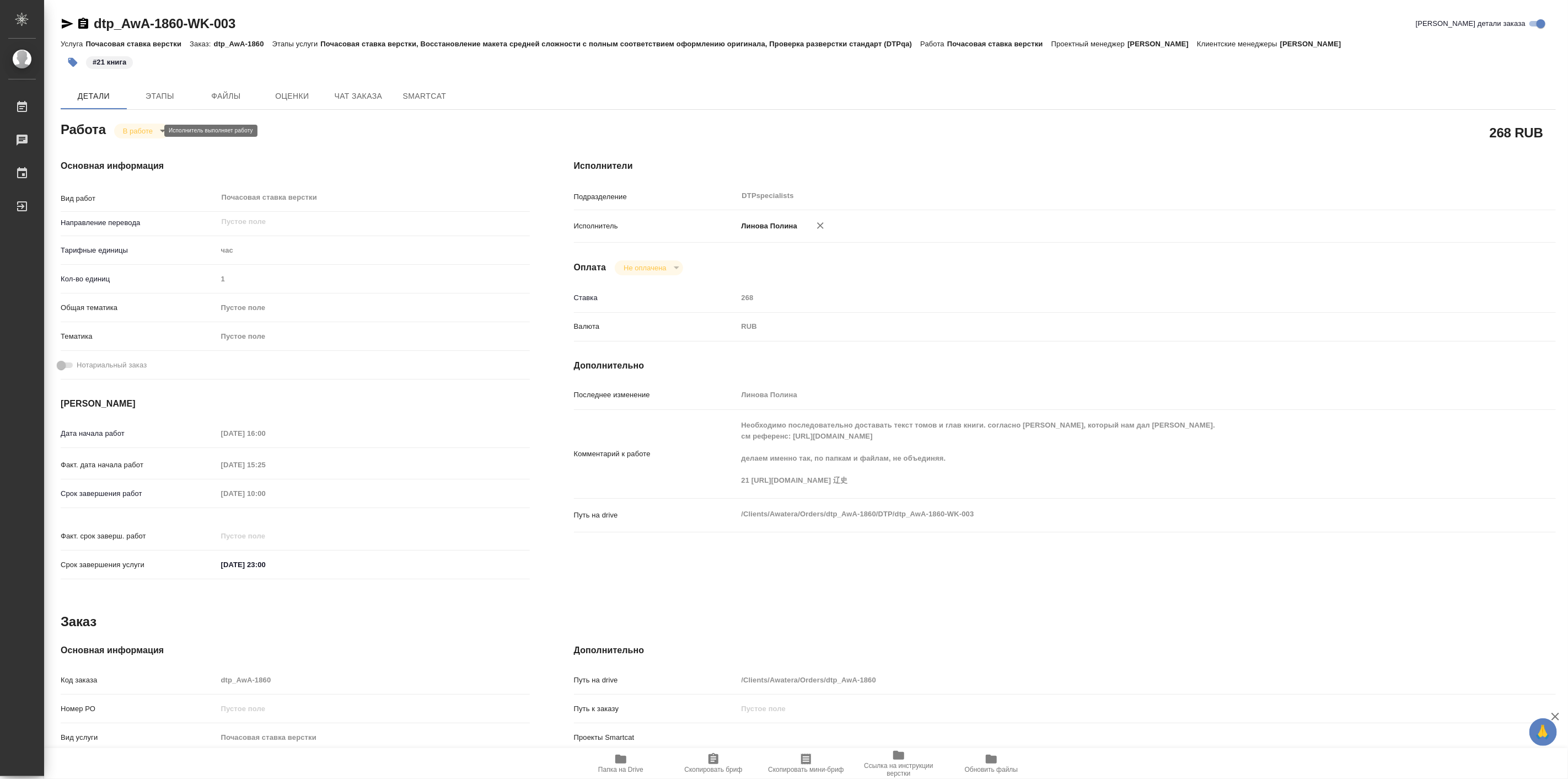
click at [152, 131] on body "🙏 .cls-1 fill:#fff; AWATERA Linova Polina Работы 0 Чаты График Выйти dtp_AwA-18…" at bounding box center [784, 389] width 1568 height 779
click at [161, 149] on button "Выполнен" at bounding box center [142, 149] width 40 height 12
type textarea "x"
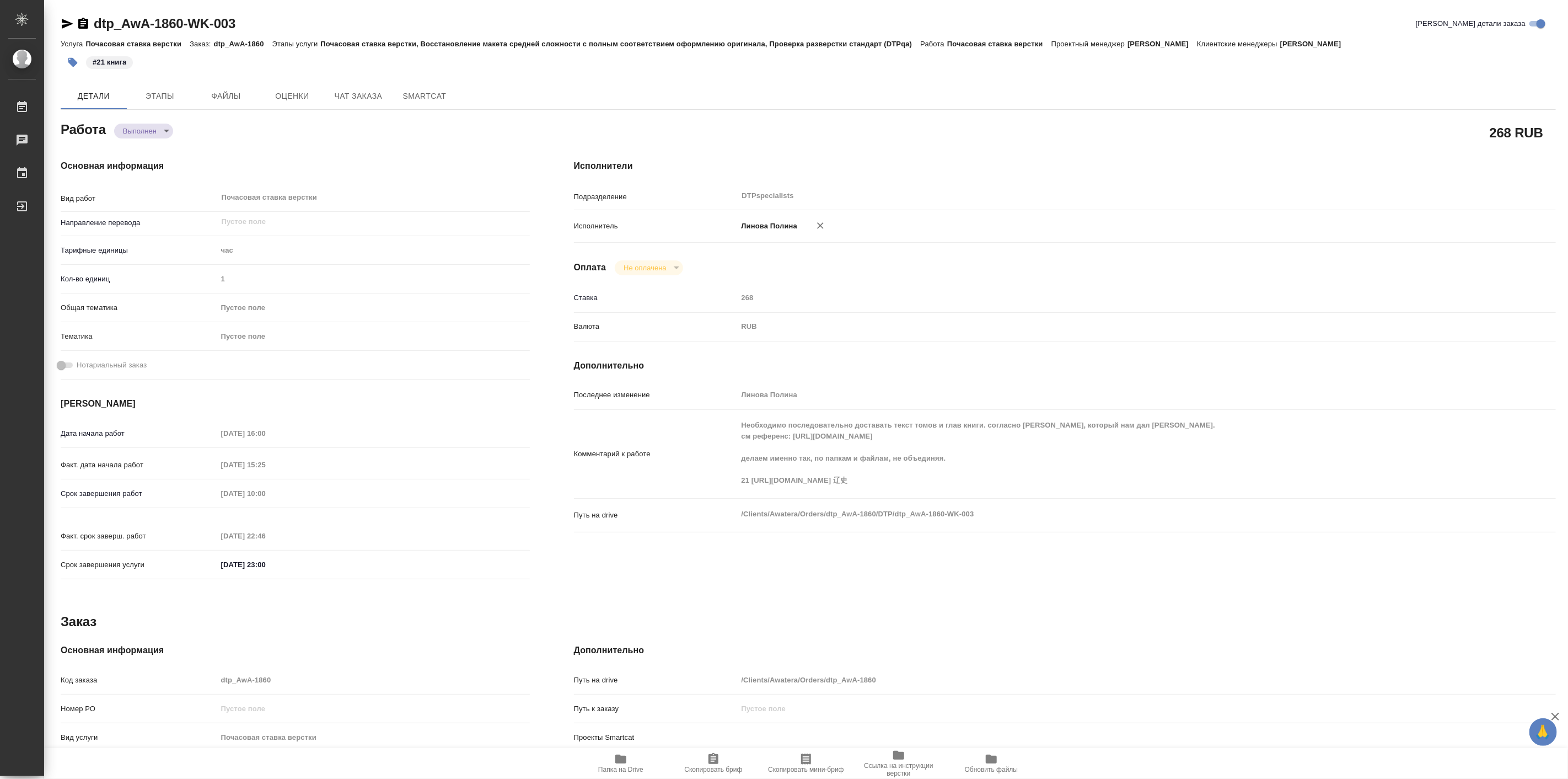
type textarea "x"
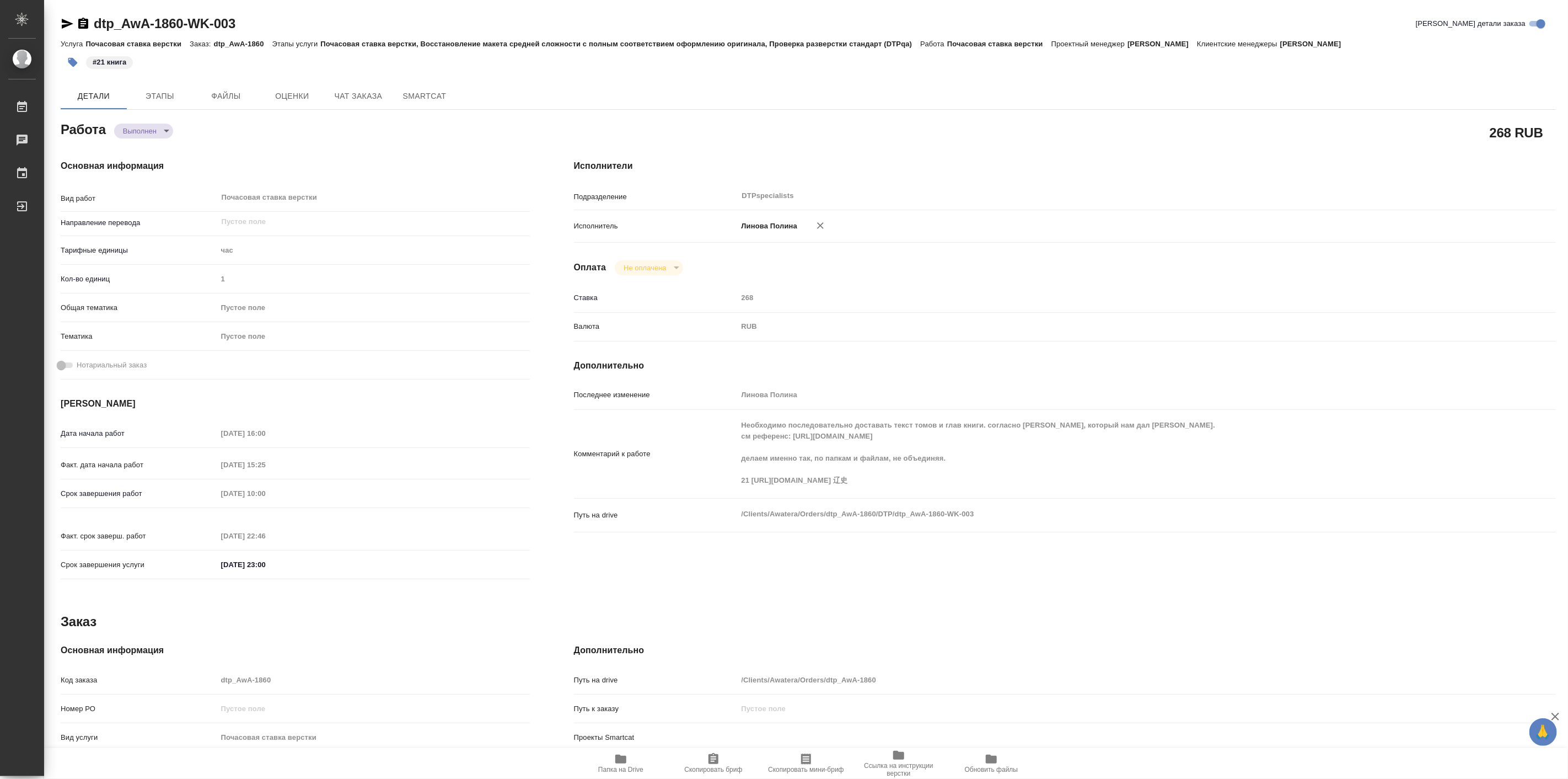
type textarea "x"
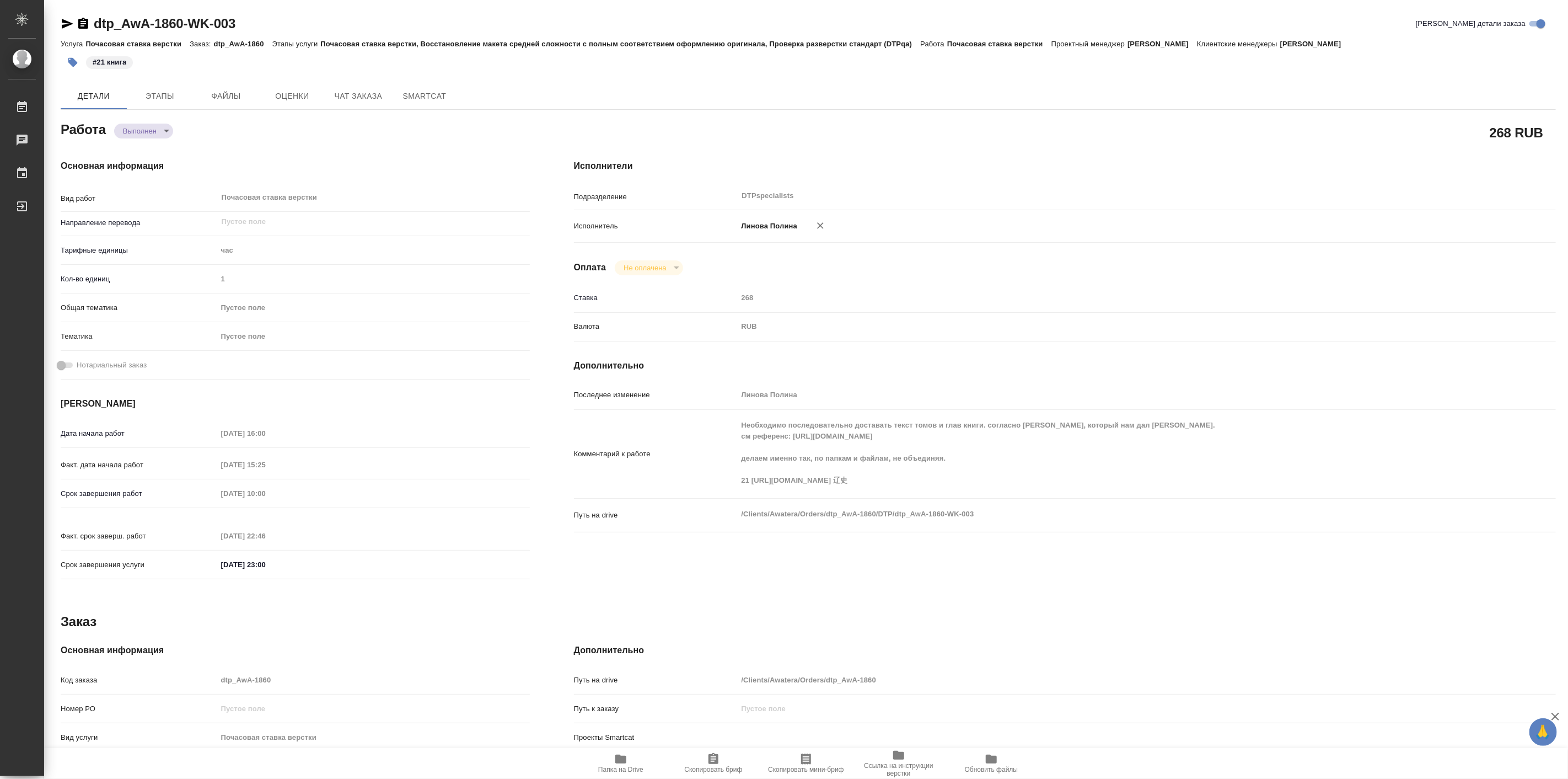
type textarea "x"
click at [163, 96] on span "Этапы" at bounding box center [159, 96] width 53 height 14
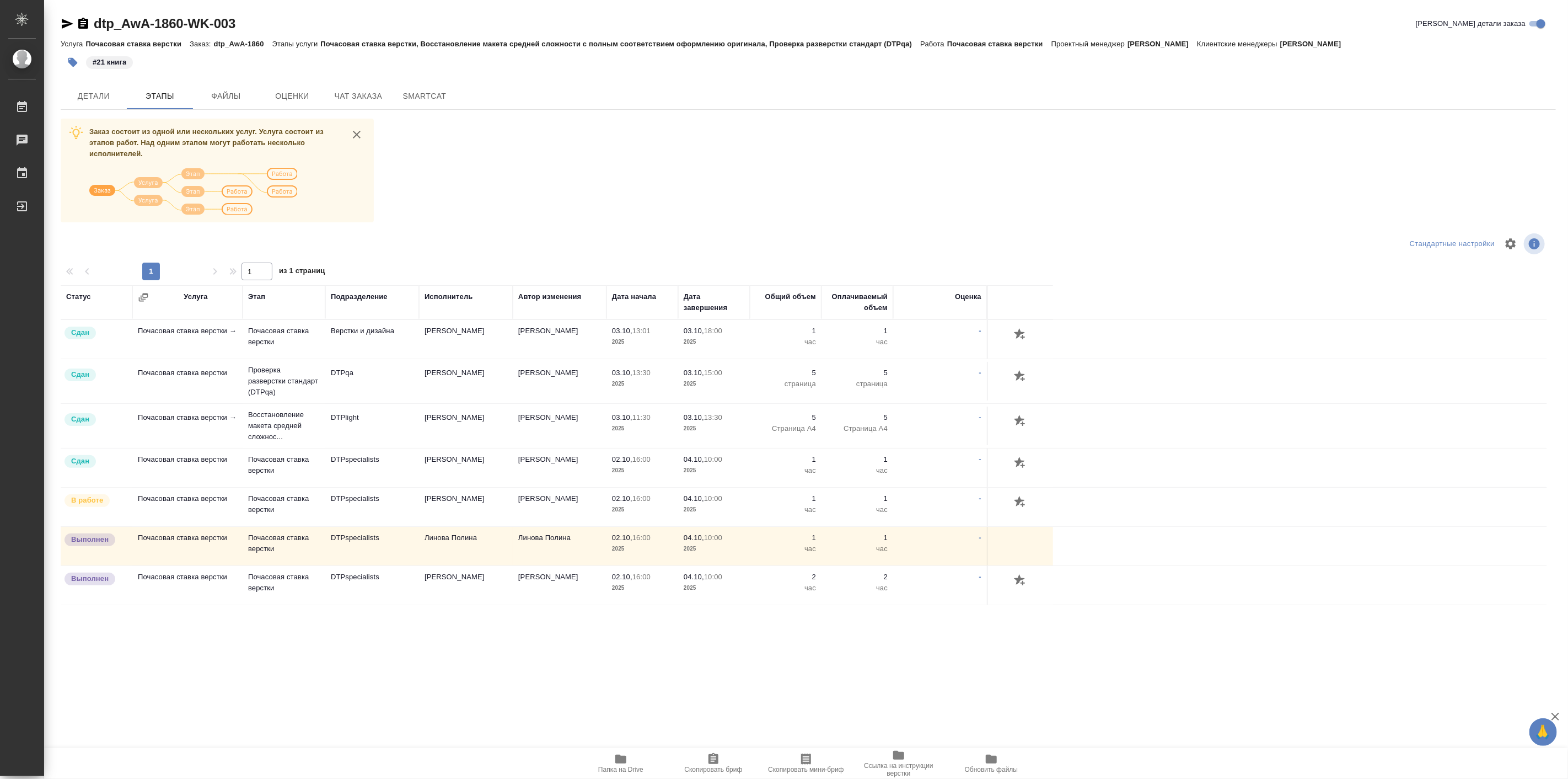
click at [648, 647] on div "Статус Услуга Этап Подразделение Исполнитель Автор изменения Дата начала Дата з…" at bounding box center [804, 561] width 1486 height 552
click at [205, 641] on div "Статус Услуга Этап Подразделение Исполнитель Автор изменения Дата начала Дата з…" at bounding box center [804, 561] width 1486 height 552
click at [99, 97] on span "Детали" at bounding box center [94, 96] width 53 height 14
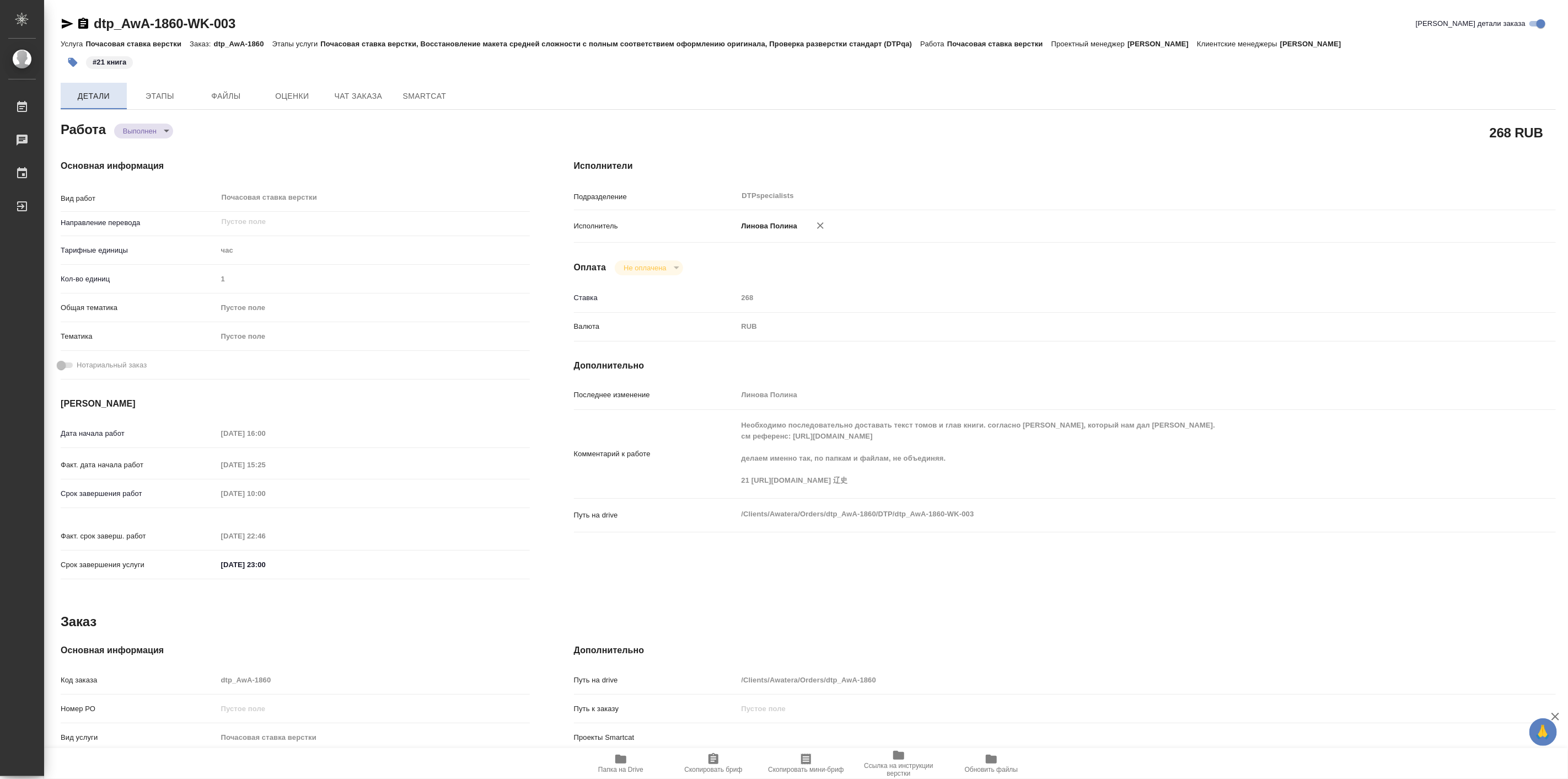
type textarea "x"
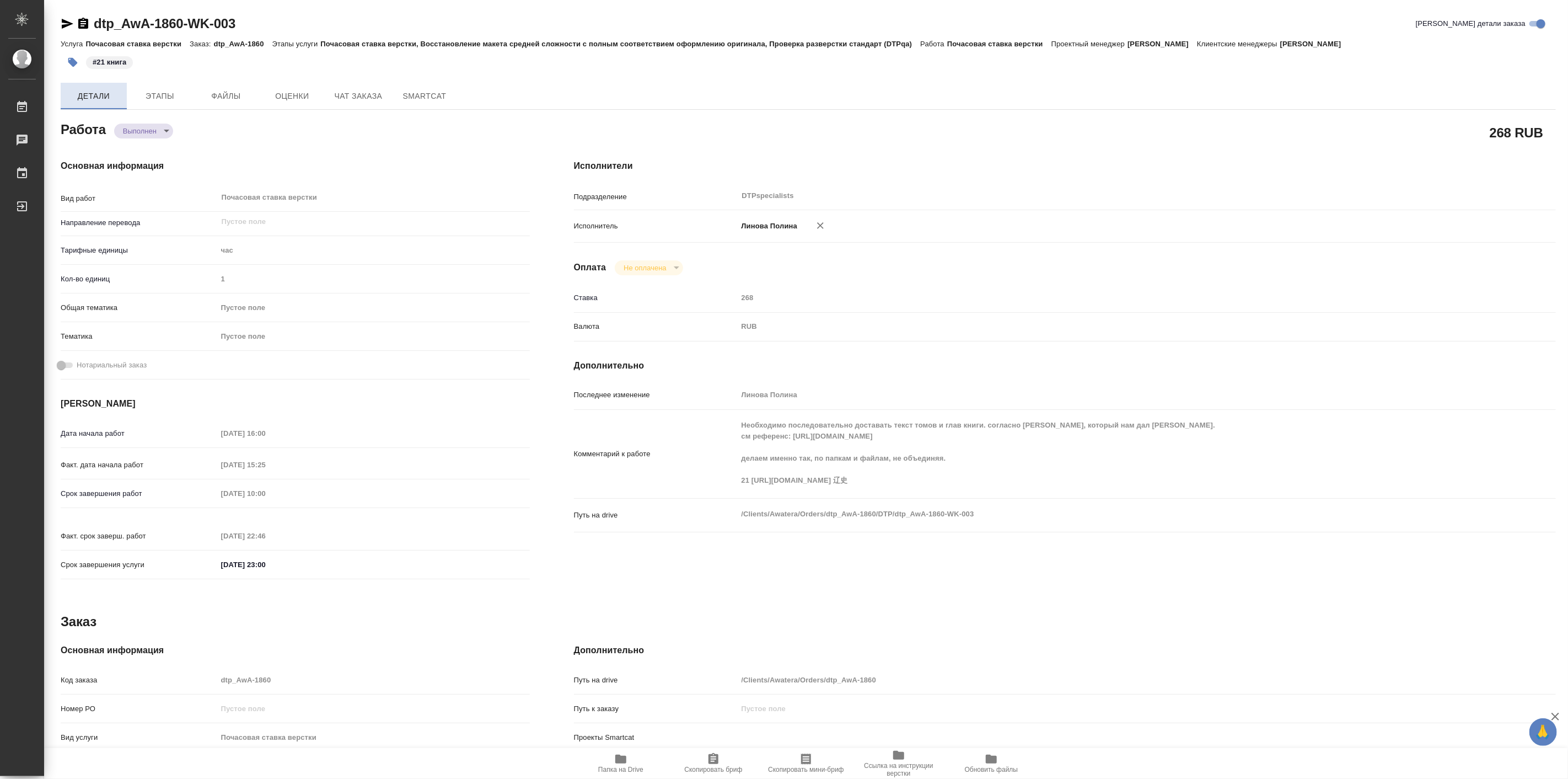
type textarea "x"
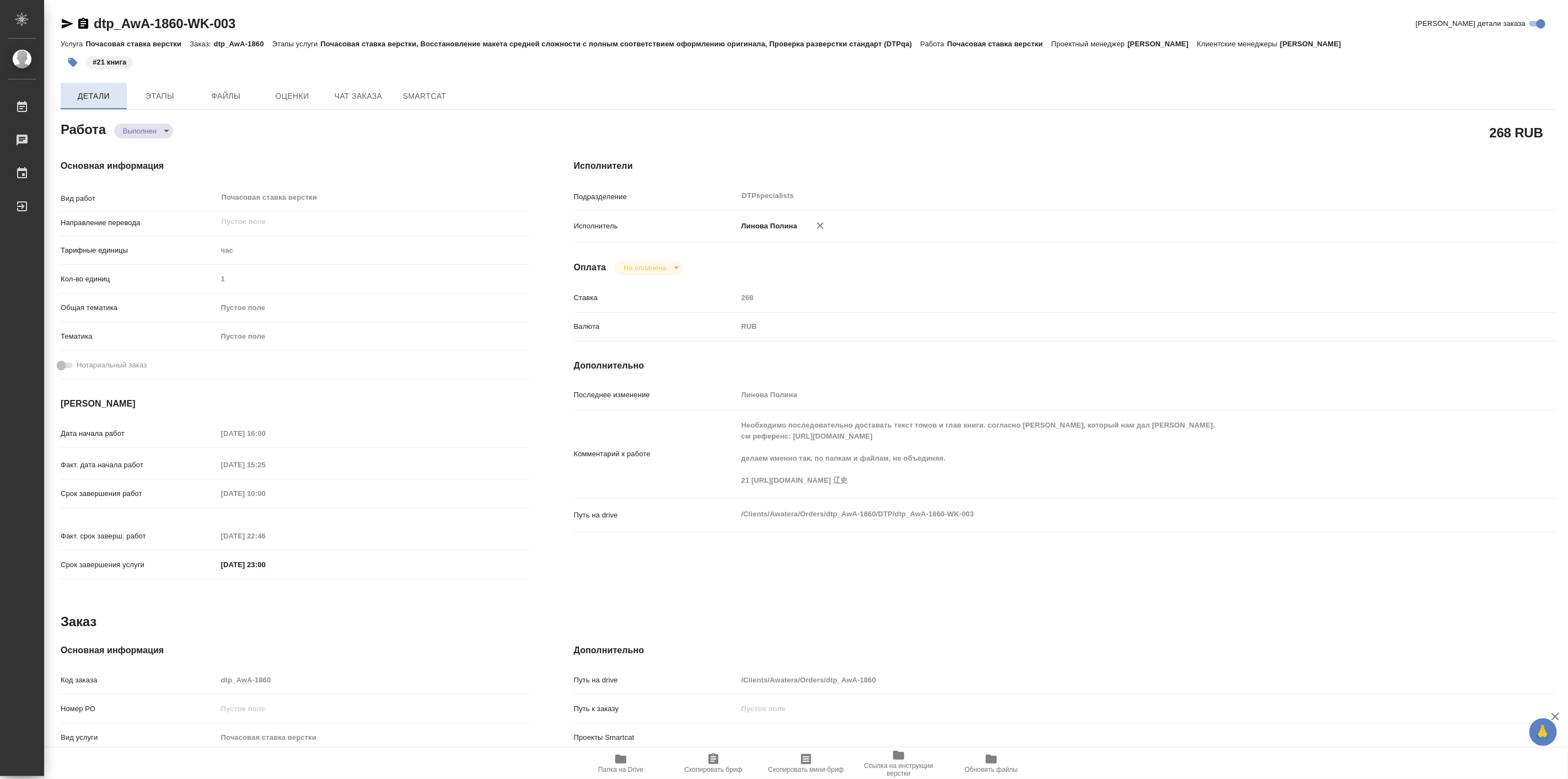
type textarea "x"
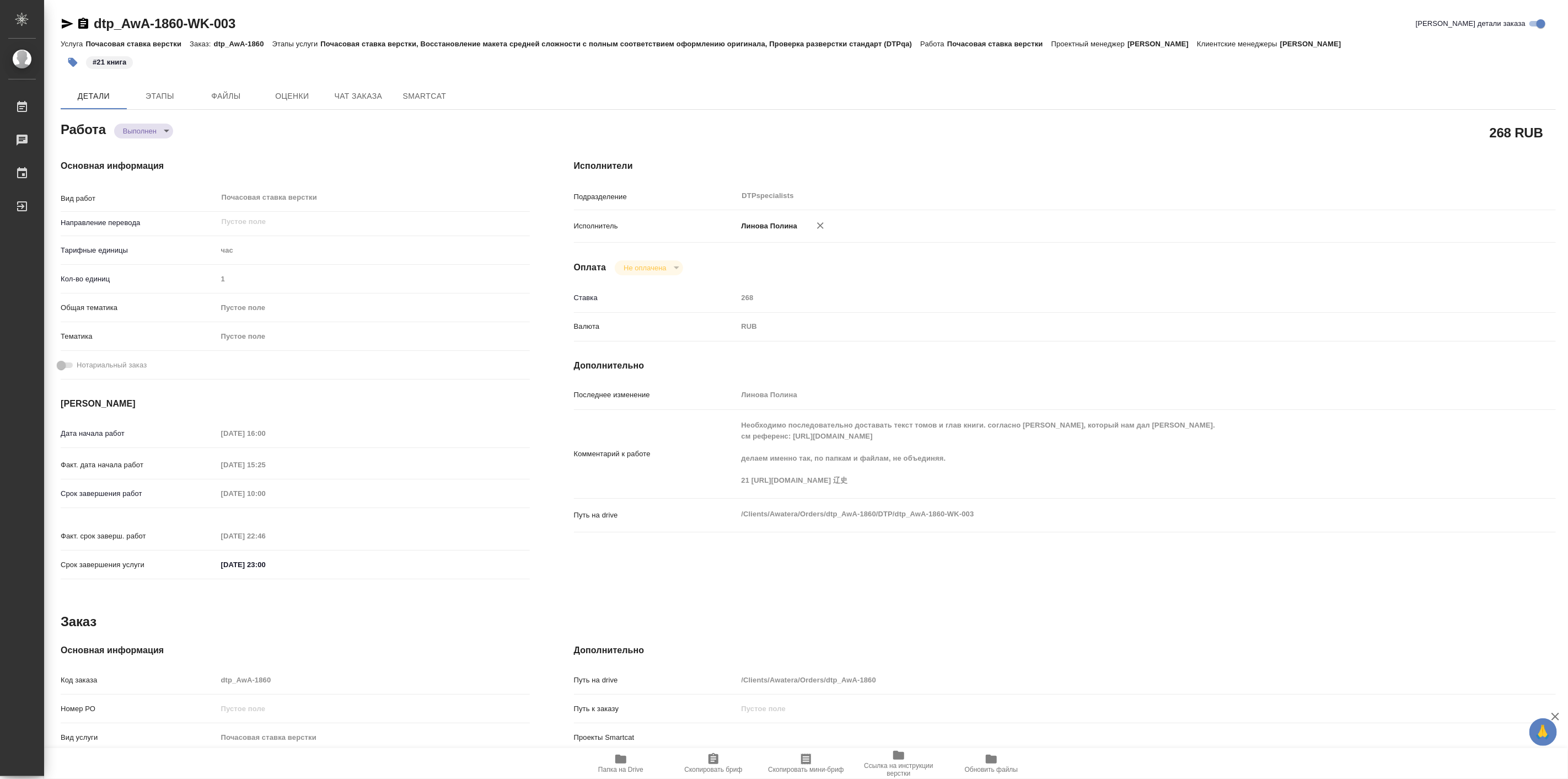
type textarea "x"
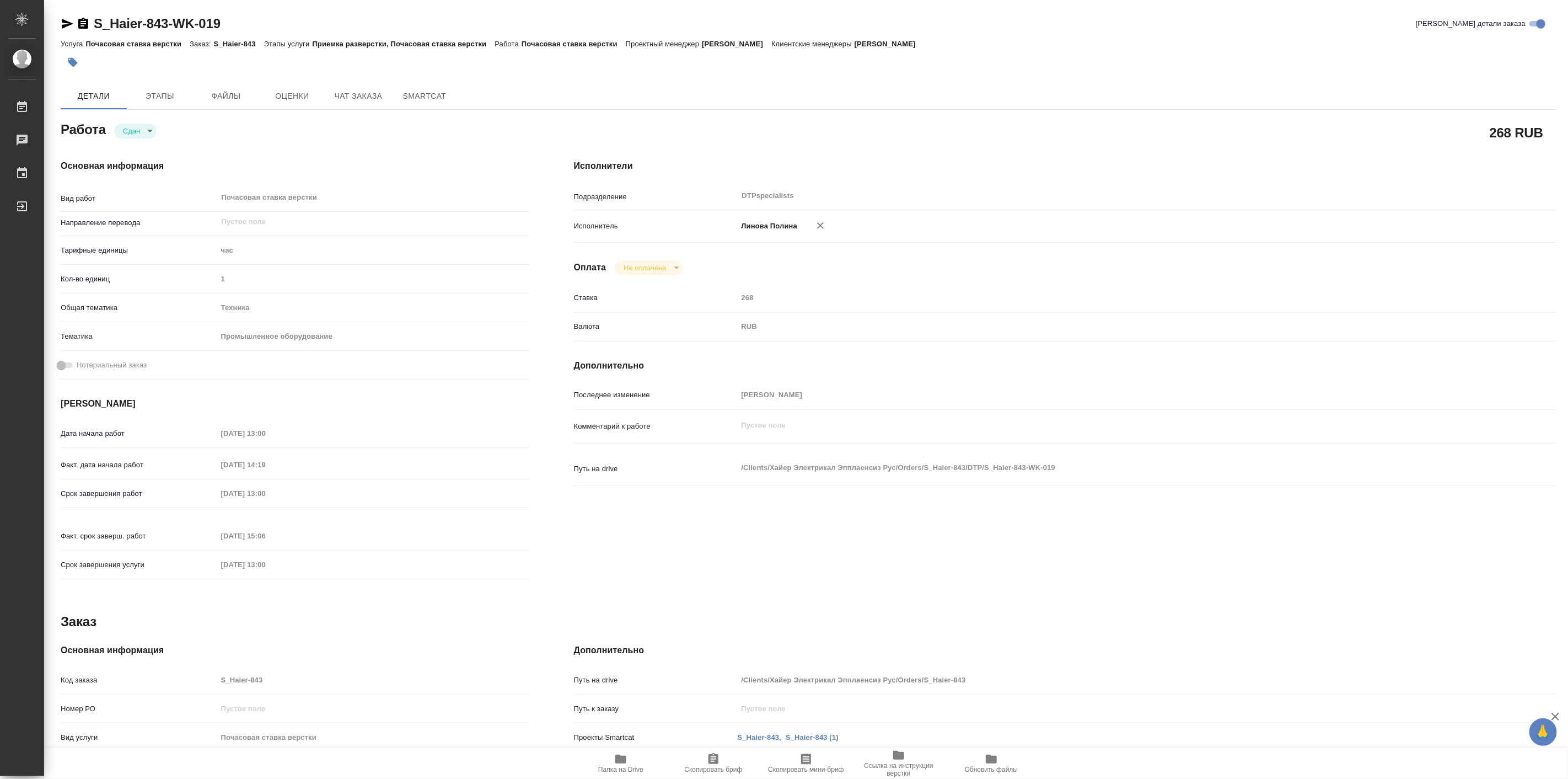
type textarea "x"
